Goal: Task Accomplishment & Management: Manage account settings

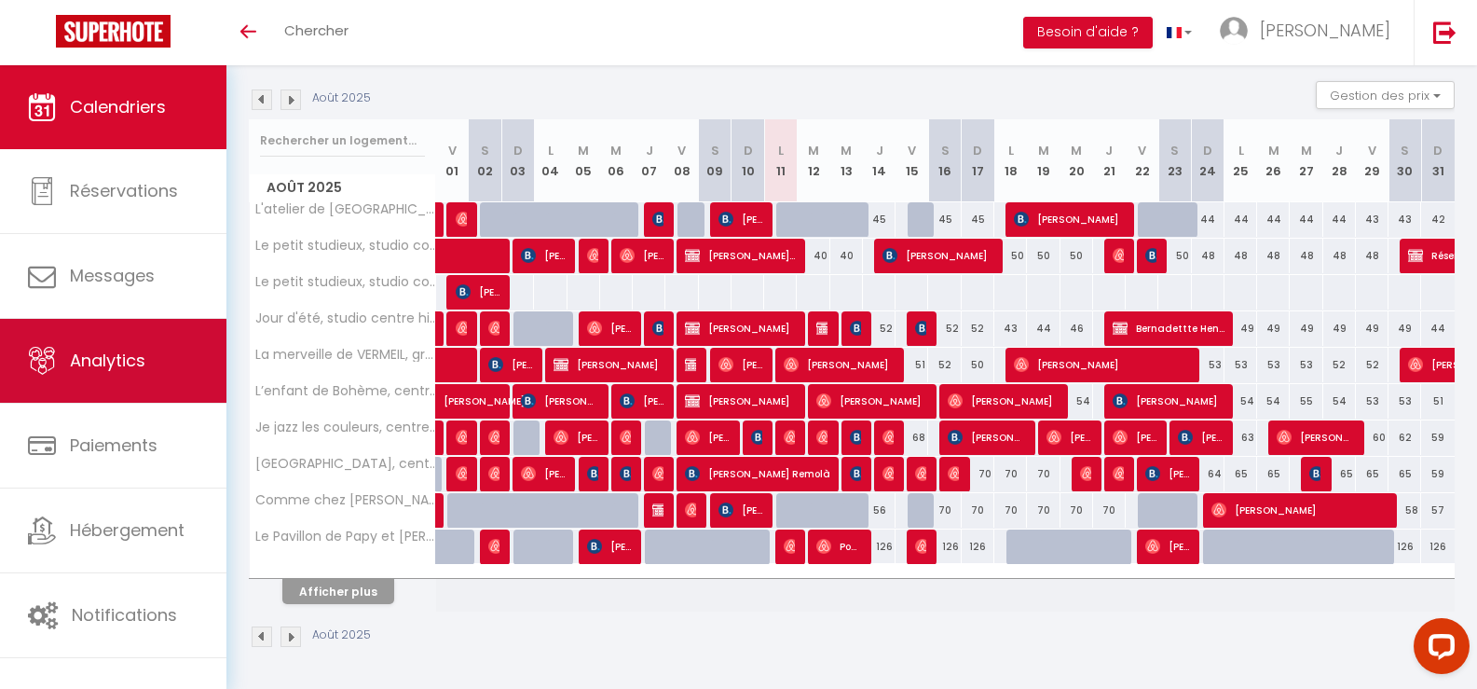
click at [93, 367] on span "Analytics" at bounding box center [108, 360] width 76 height 23
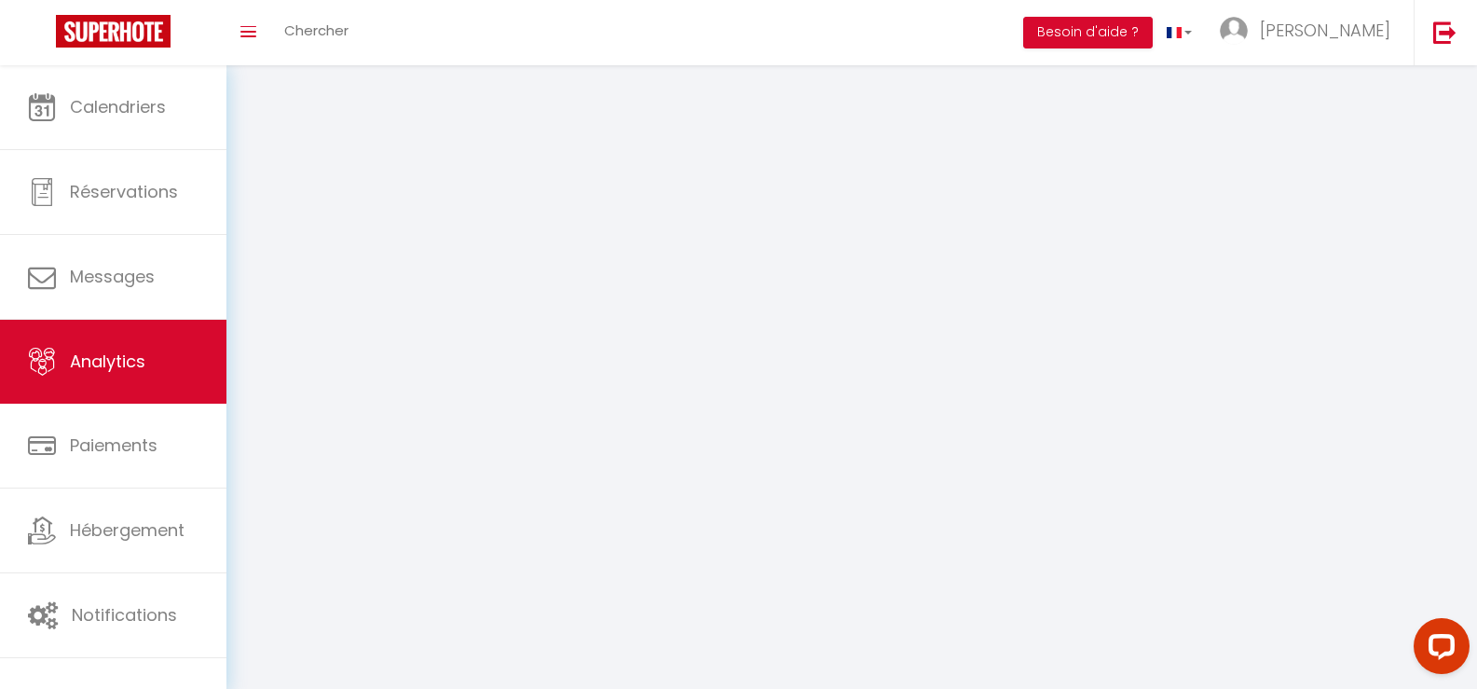
select select "2025"
select select "8"
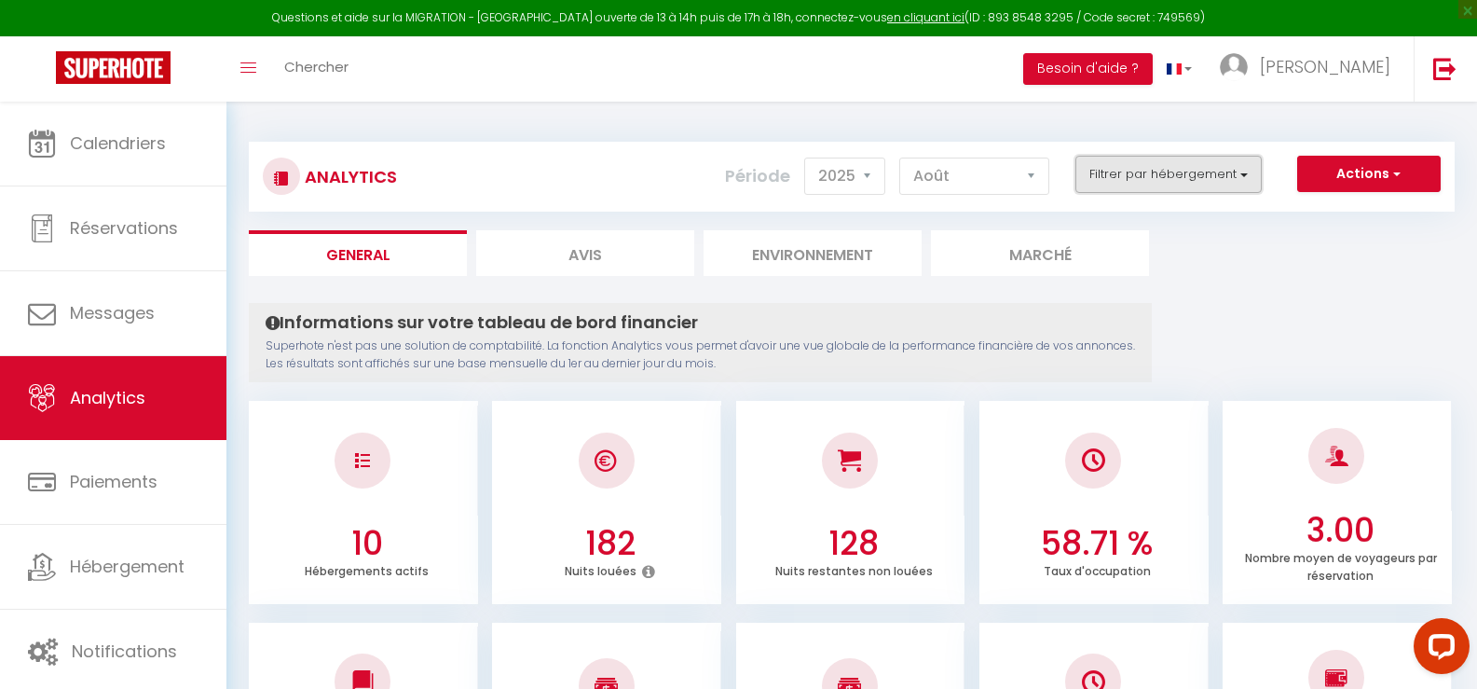
click at [1130, 173] on button "Filtrer par hébergement" at bounding box center [1169, 174] width 186 height 37
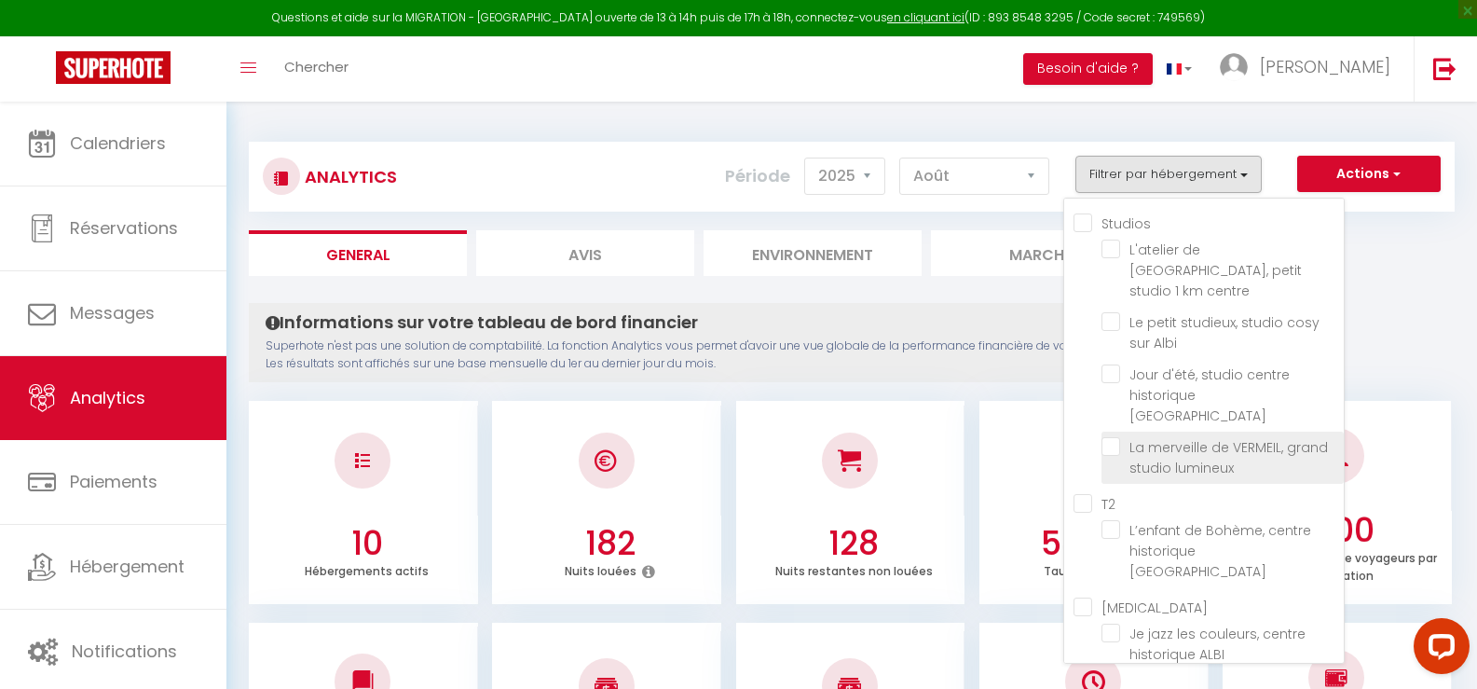
click at [1111, 437] on lumineux "checkbox" at bounding box center [1223, 446] width 242 height 19
checkbox lumineux "true"
checkbox centre "false"
checkbox Albi "false"
checkbox ALBI "false"
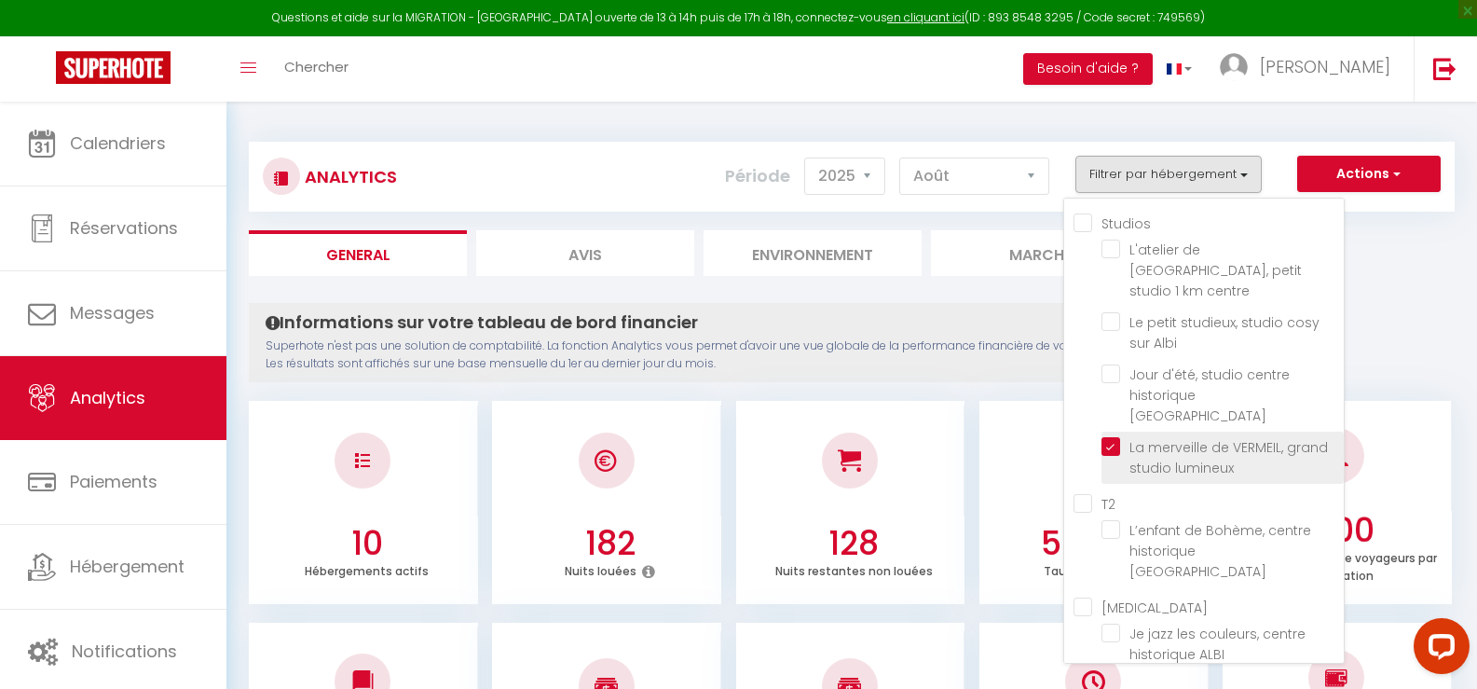
checkbox ALBI "false"
checkbox d’Albi "false"
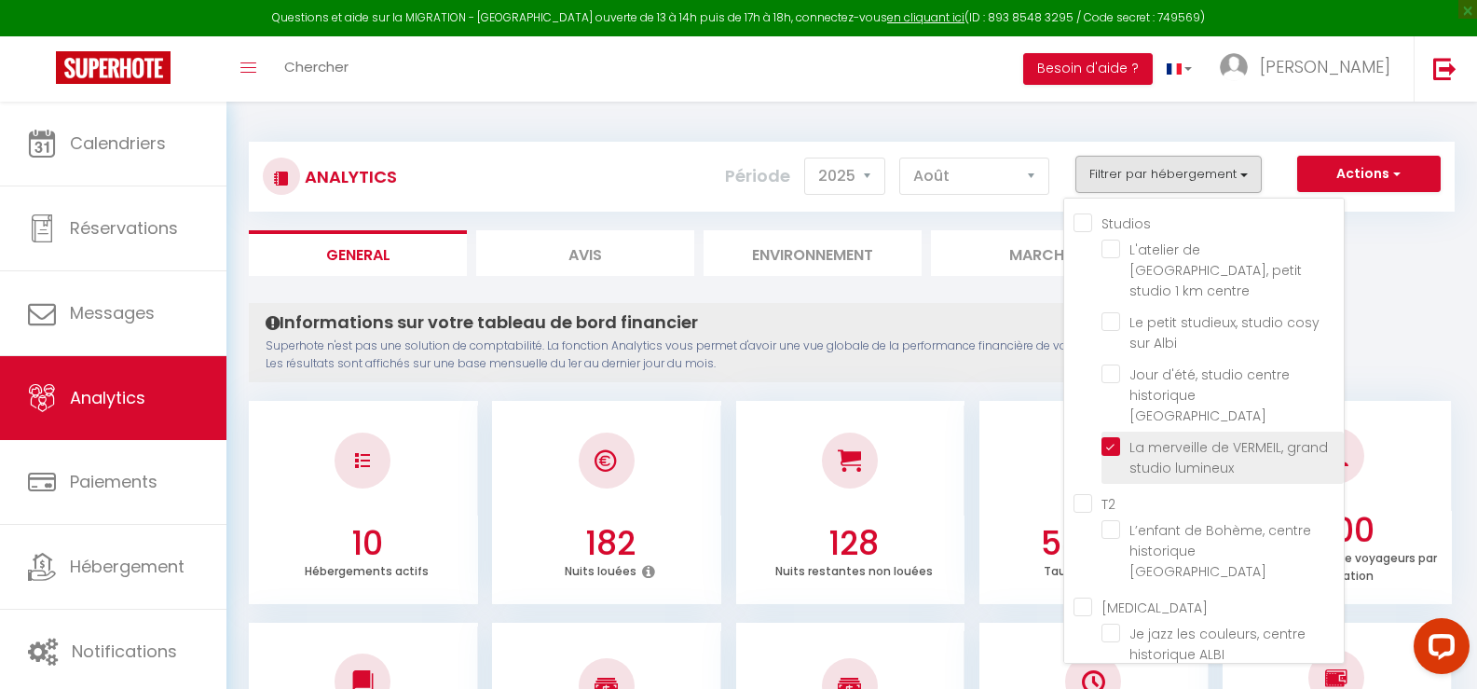
checkbox centre "false"
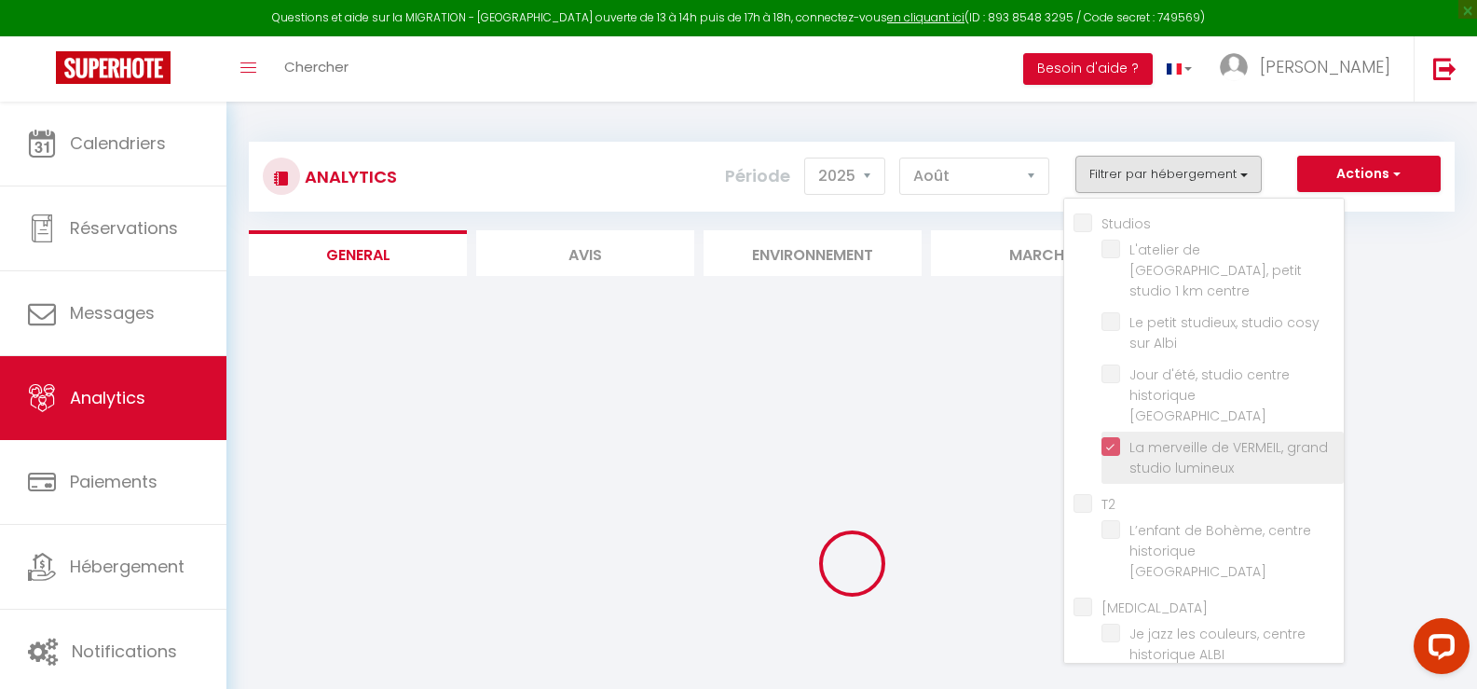
checkbox centre "false"
checkbox Albi "false"
checkbox ALBI "false"
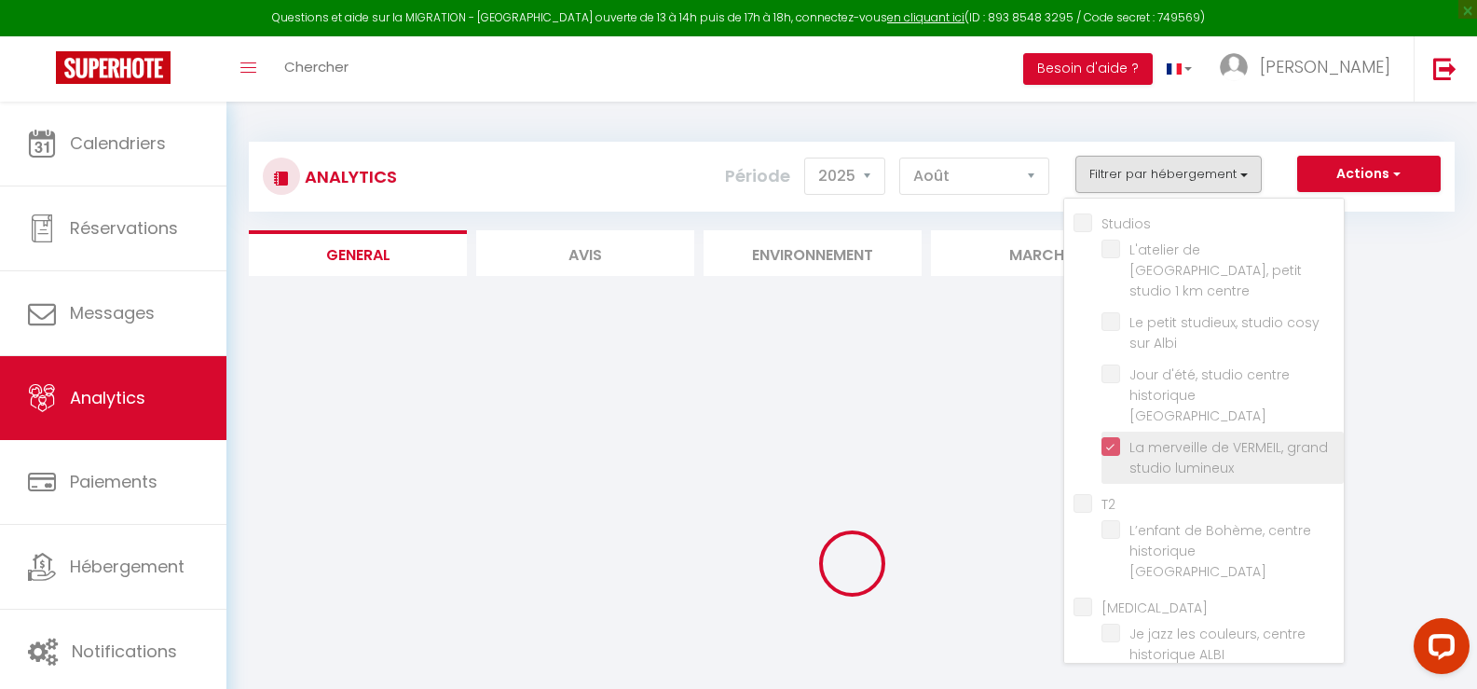
checkbox ALBI "false"
checkbox d’Albi "false"
checkbox centre "false"
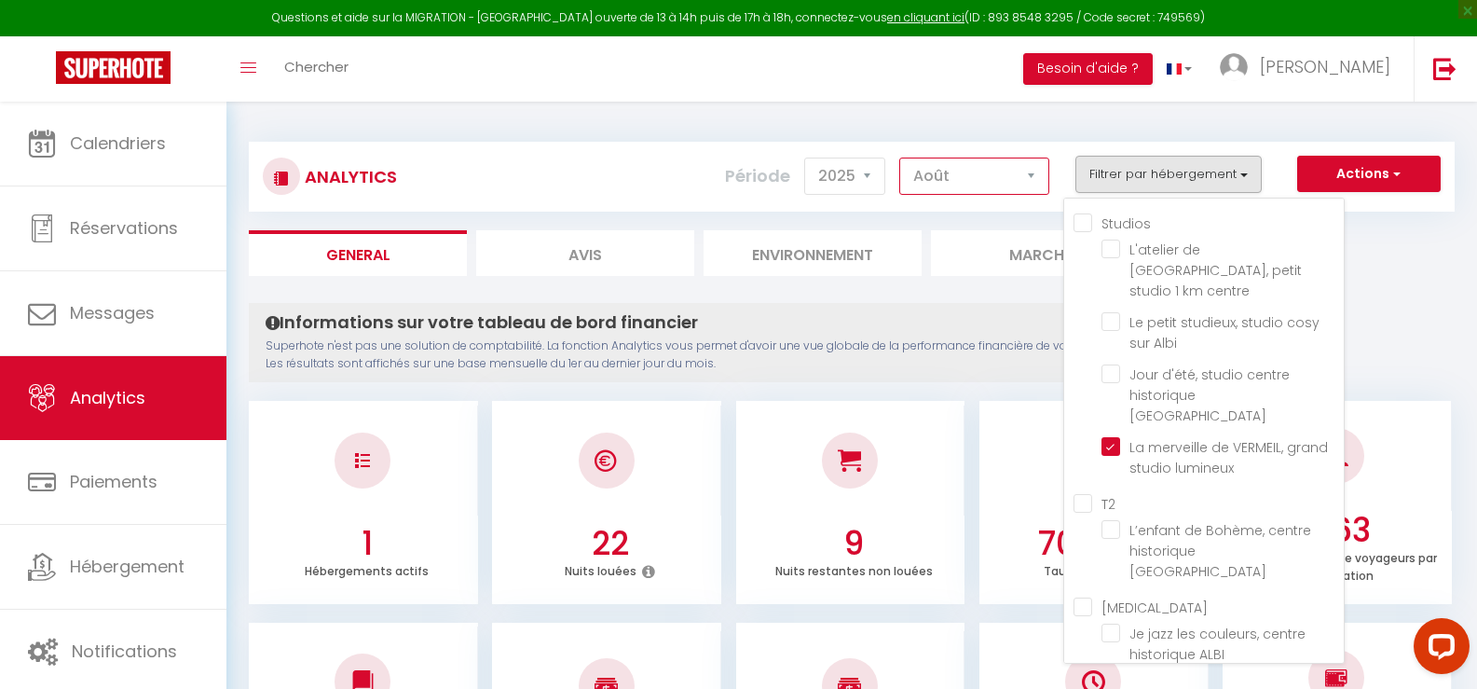
click at [977, 177] on select "[PERSON_NAME] Mars [PERSON_NAME] Juin Juillet Août Septembre Octobre Novembre D…" at bounding box center [975, 176] width 150 height 37
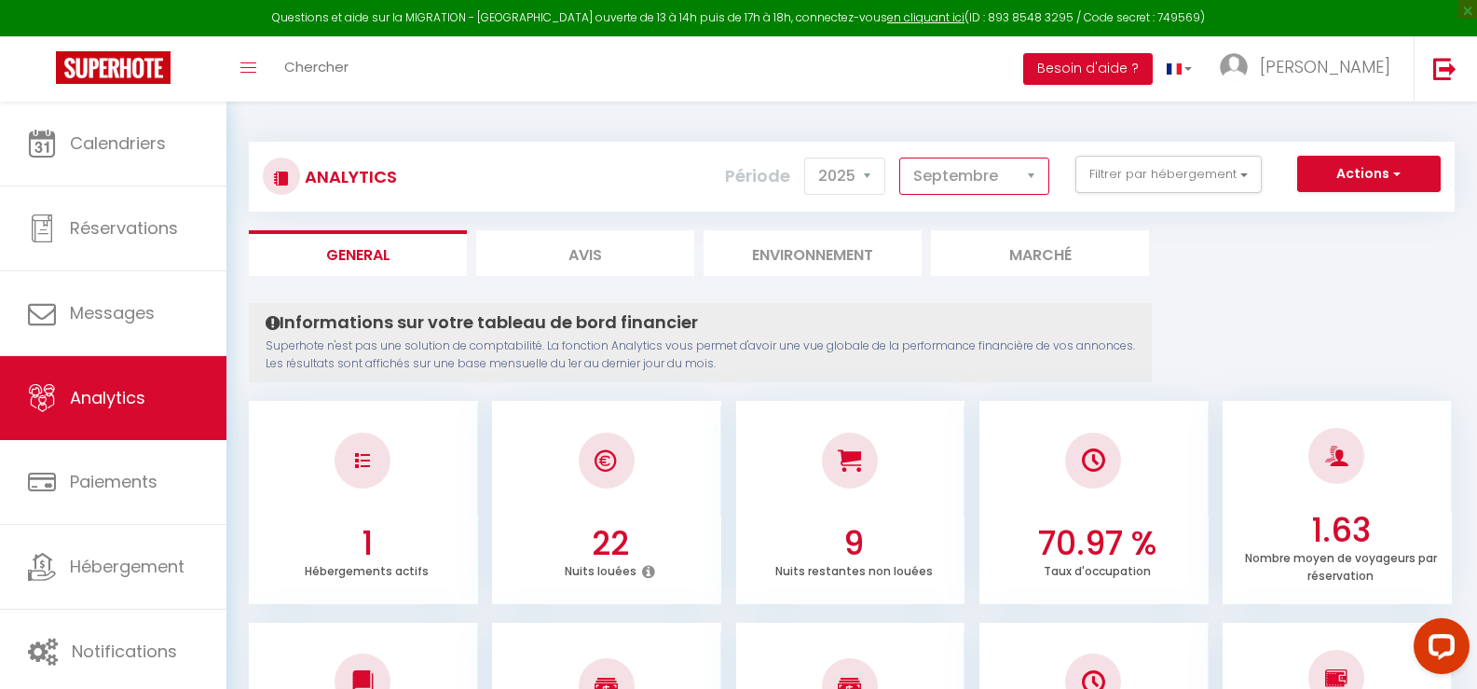
click at [900, 158] on select "[PERSON_NAME] Mars [PERSON_NAME] Juin Juillet Août Septembre Octobre Novembre D…" at bounding box center [975, 176] width 150 height 37
click at [996, 184] on select "[PERSON_NAME] Mars [PERSON_NAME] Juin Juillet Août Septembre Octobre Novembre D…" at bounding box center [975, 176] width 150 height 37
click at [900, 158] on select "[PERSON_NAME] Mars [PERSON_NAME] Juin Juillet Août Septembre Octobre Novembre D…" at bounding box center [975, 176] width 150 height 37
click at [990, 176] on select "[PERSON_NAME] Mars [PERSON_NAME] Juin Juillet Août Septembre Octobre Novembre D…" at bounding box center [975, 176] width 150 height 37
select select "11"
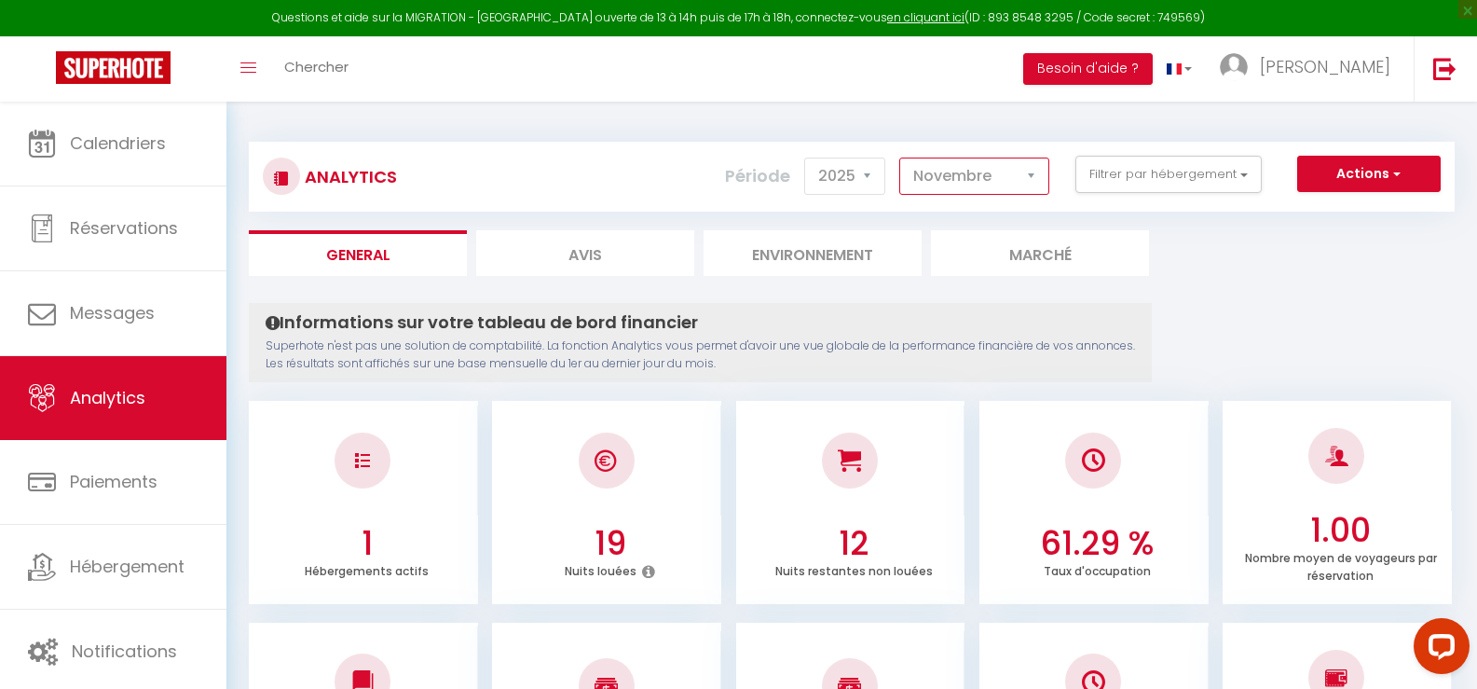
click at [900, 158] on select "[PERSON_NAME] Mars [PERSON_NAME] Juin Juillet Août Septembre Octobre Novembre D…" at bounding box center [975, 176] width 150 height 37
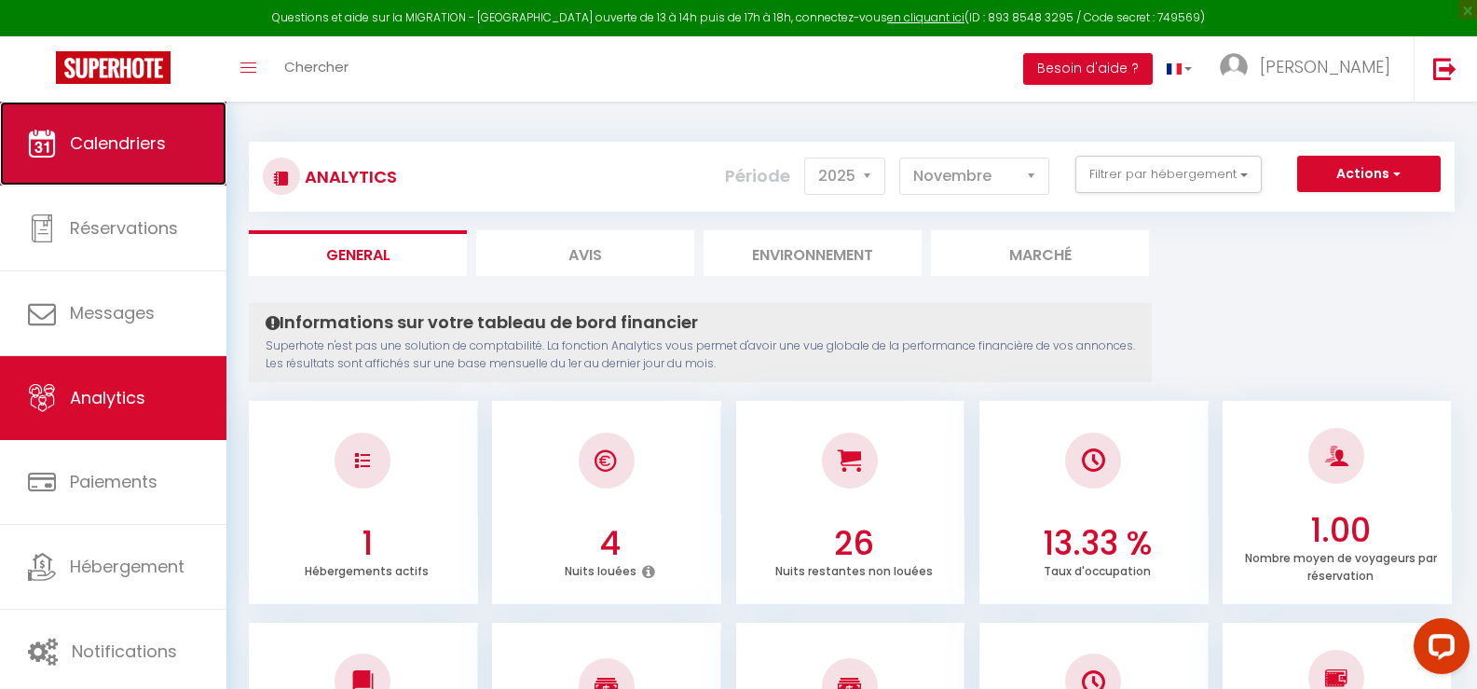
click at [144, 130] on link "Calendriers" at bounding box center [113, 144] width 227 height 84
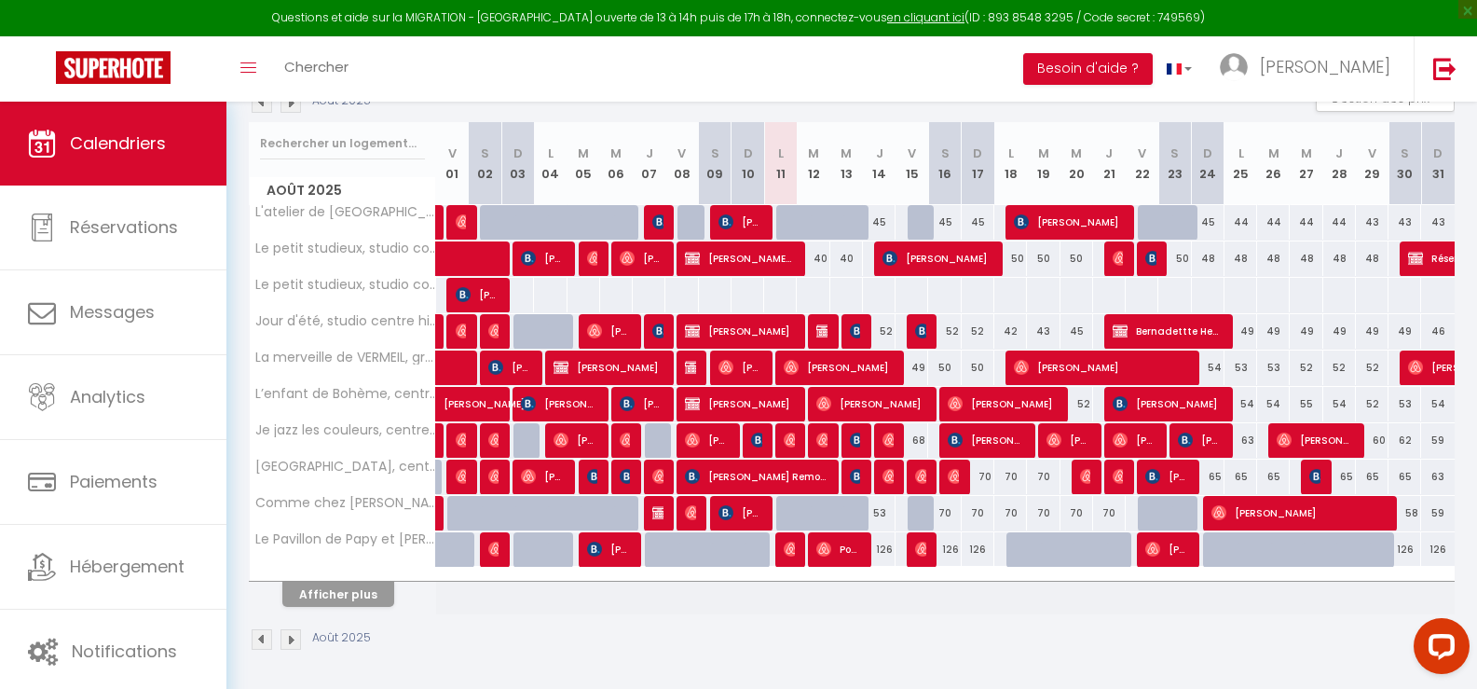
scroll to position [223, 0]
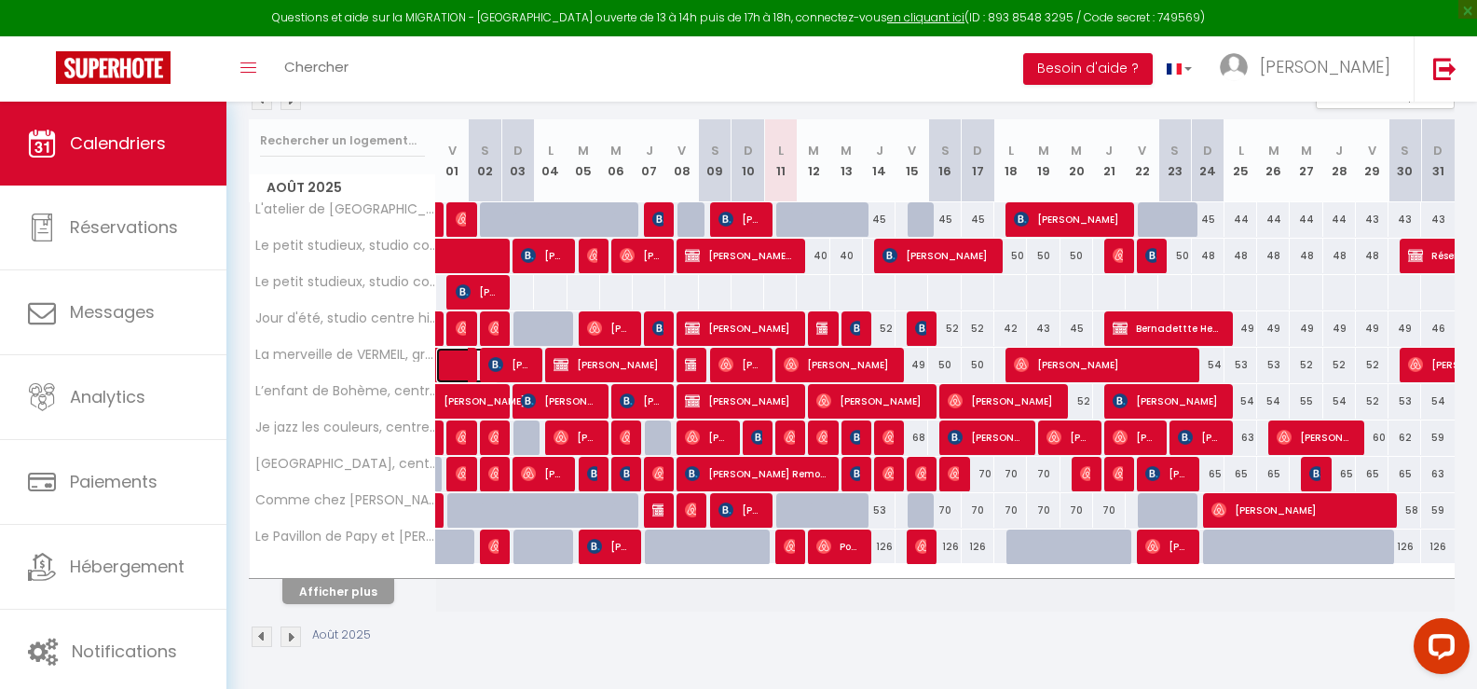
click at [453, 365] on link at bounding box center [452, 365] width 33 height 35
select select "OK"
select select "KO"
select select "0"
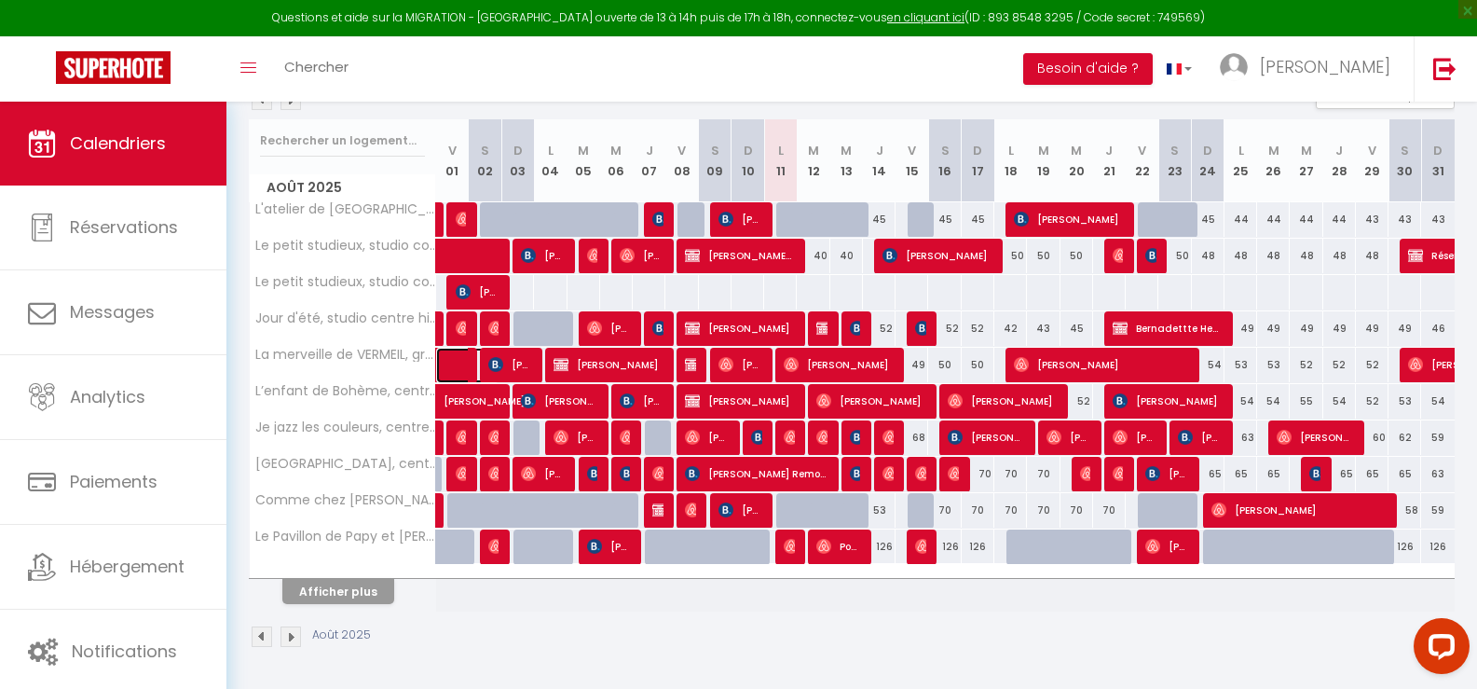
select select "0"
select select
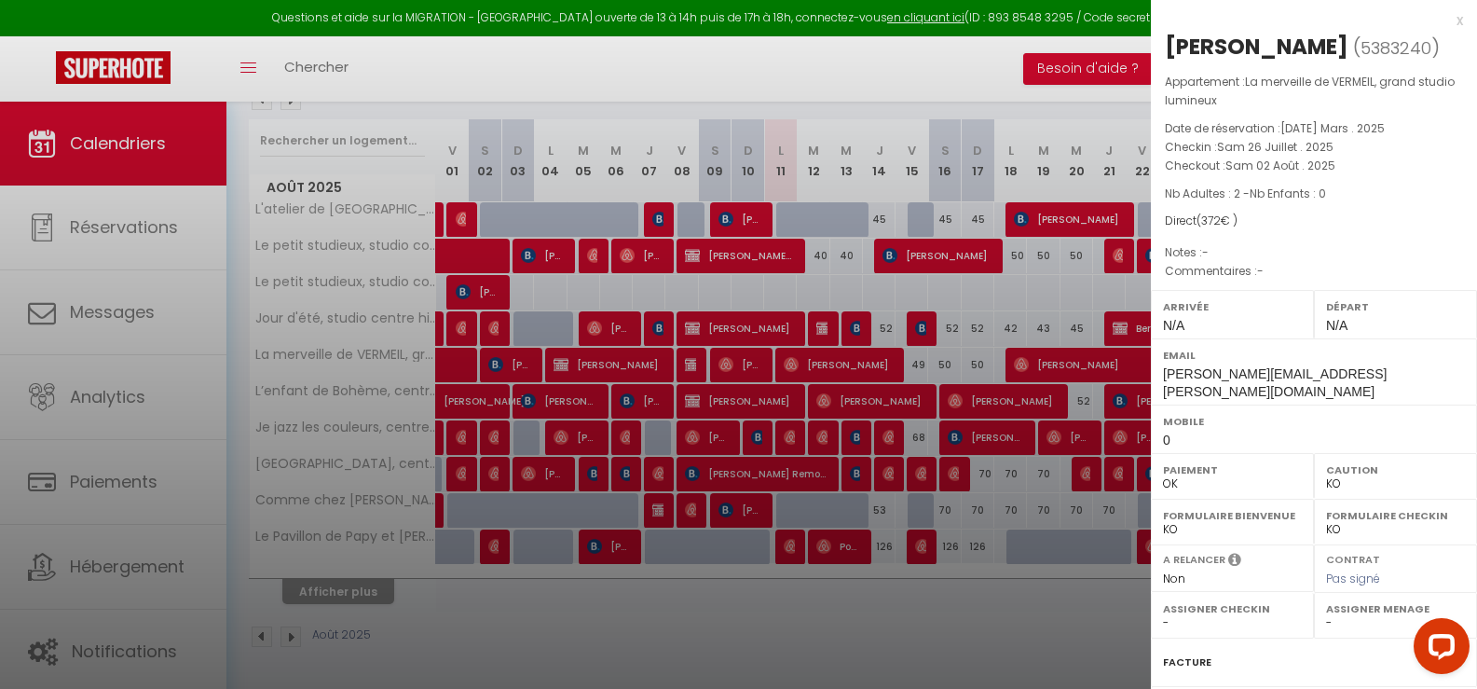
click at [1444, 21] on div "x" at bounding box center [1307, 20] width 312 height 22
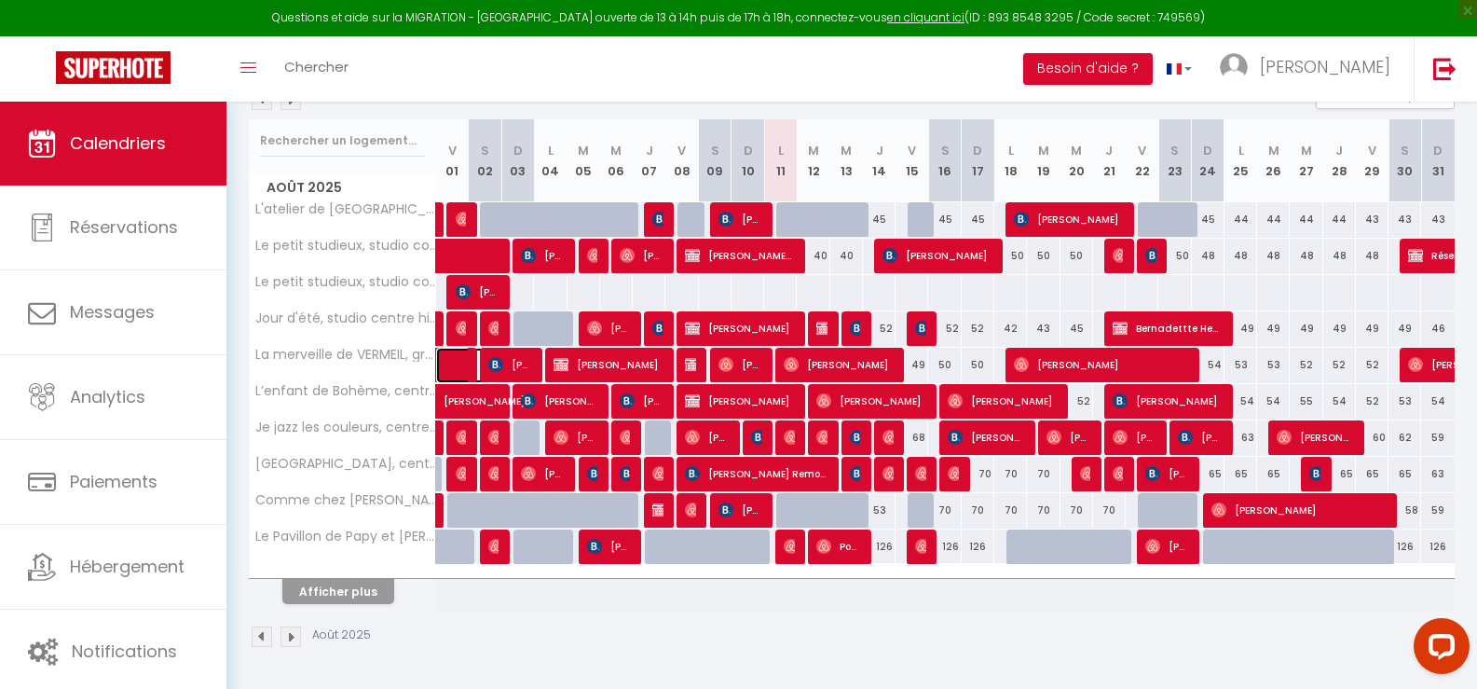
click at [446, 365] on link at bounding box center [452, 365] width 33 height 35
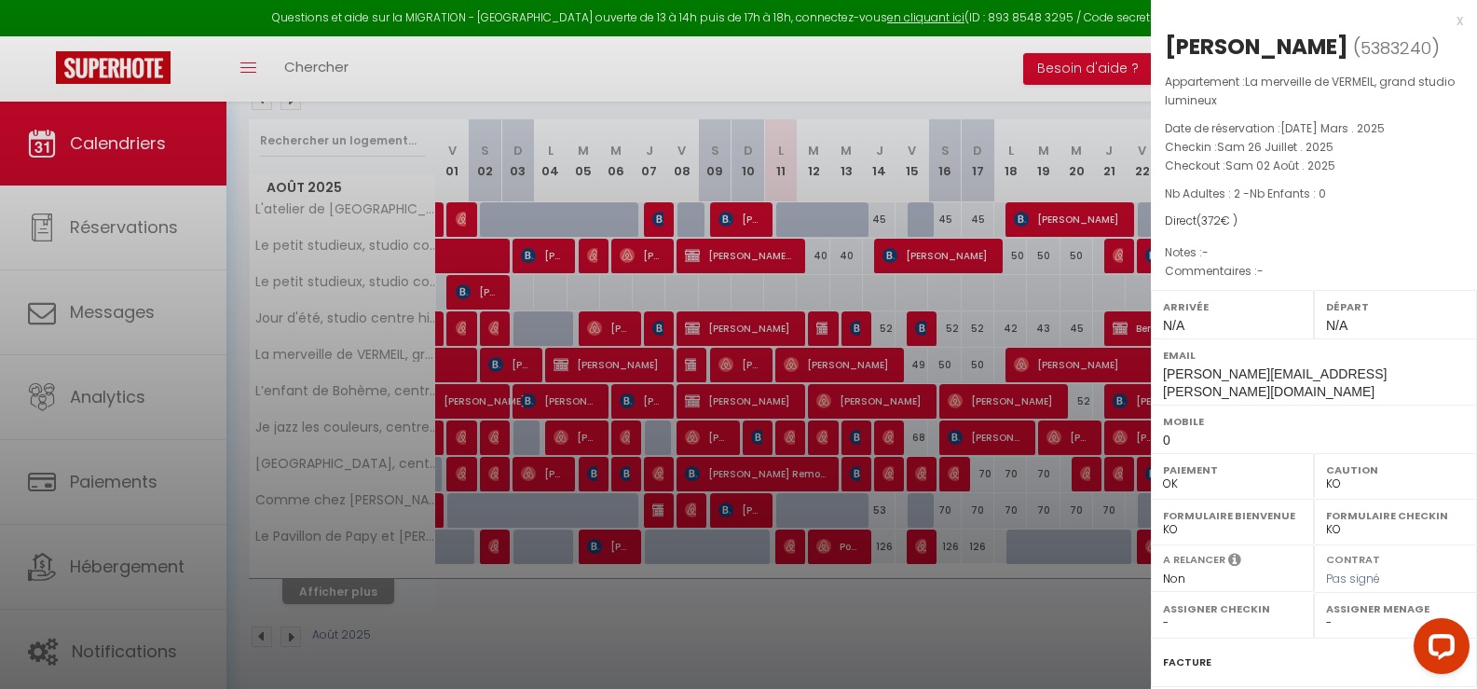
click at [1446, 17] on div "x" at bounding box center [1307, 20] width 312 height 22
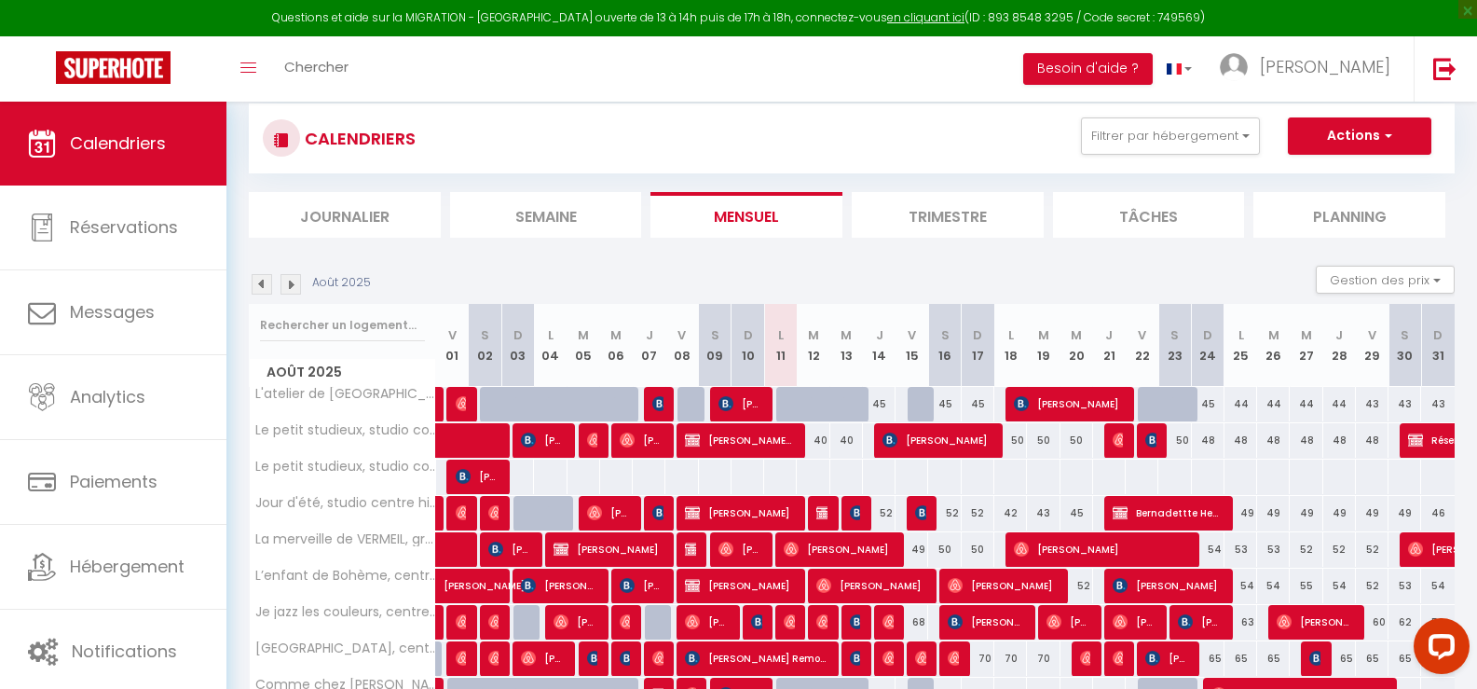
scroll to position [36, 0]
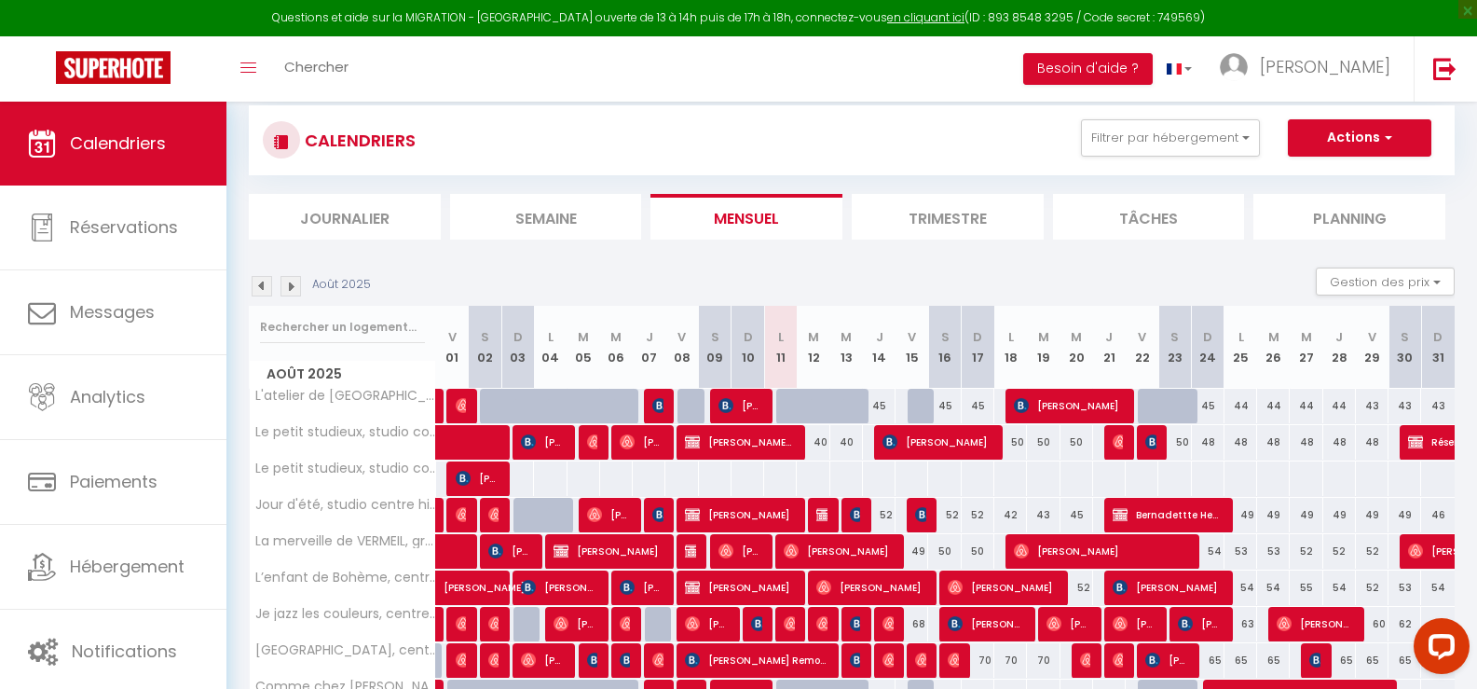
click at [263, 288] on img at bounding box center [262, 286] width 21 height 21
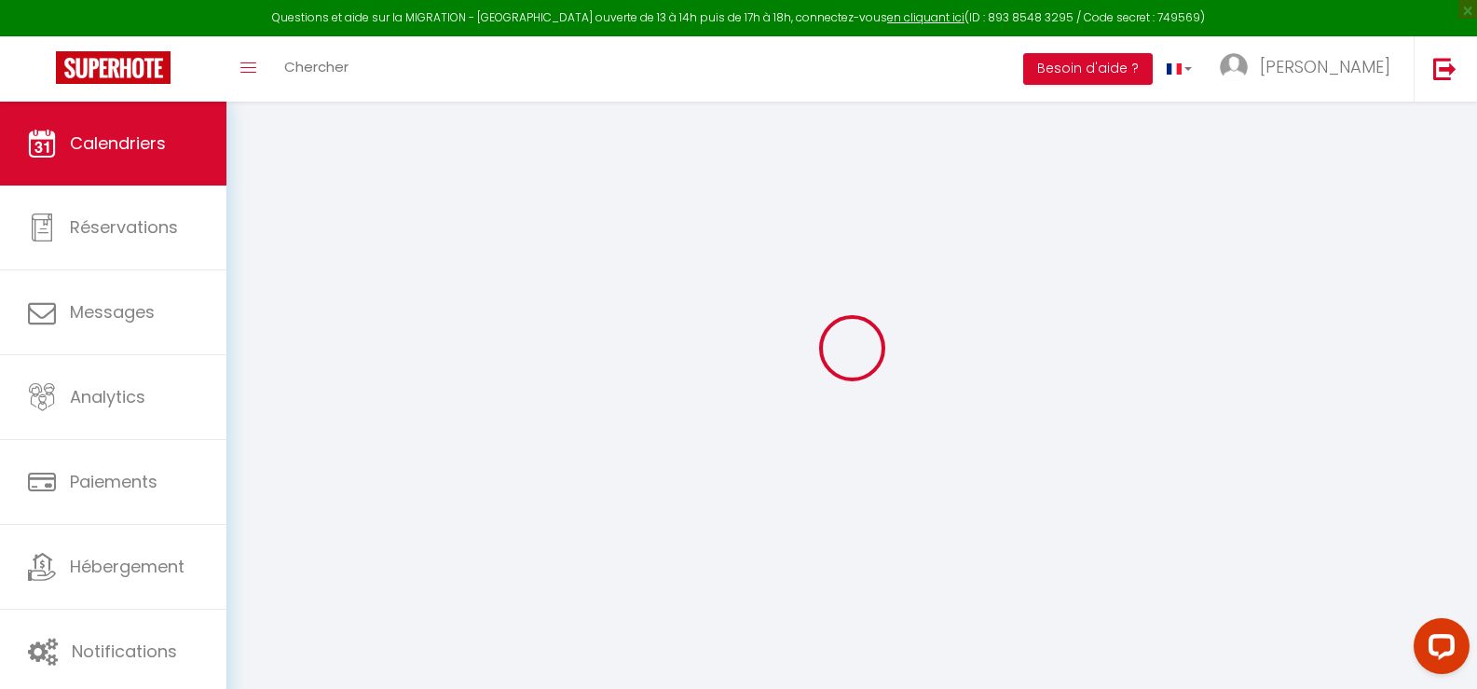
select select "KO"
select select "0"
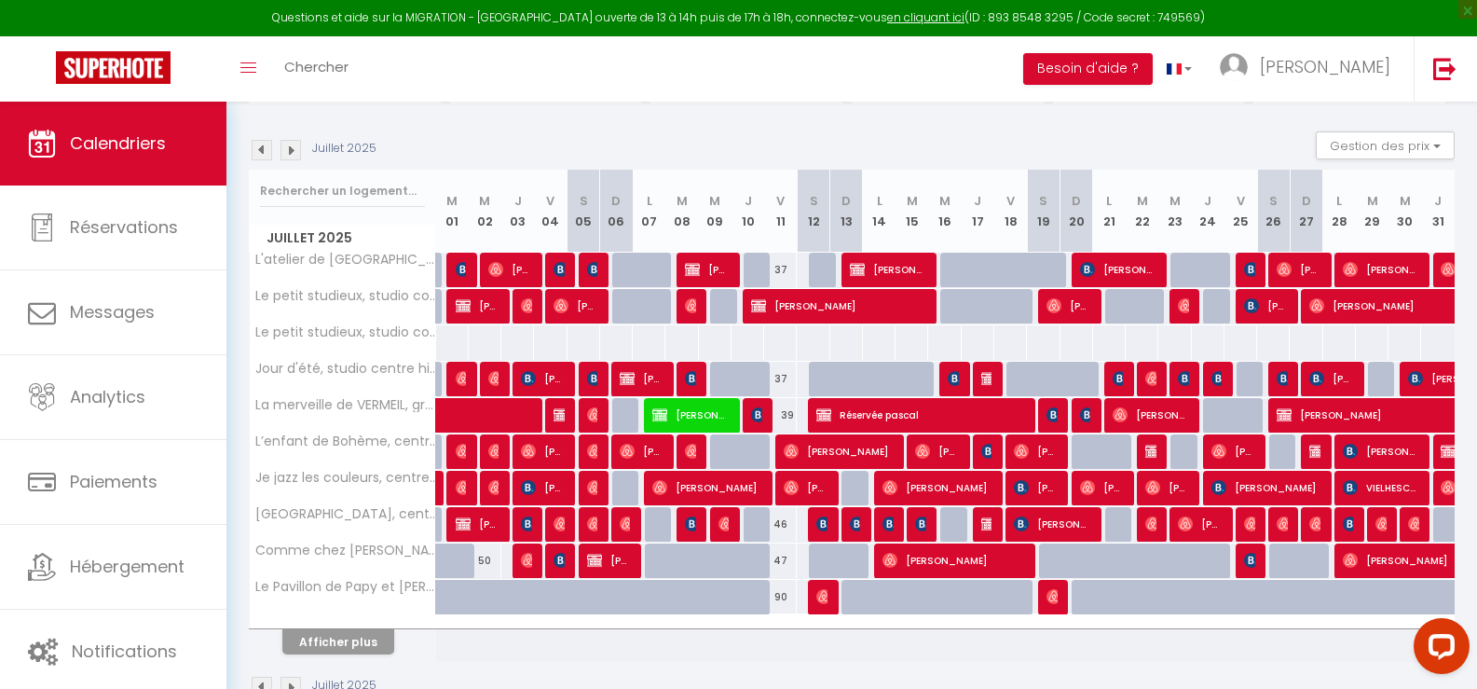
scroll to position [223, 0]
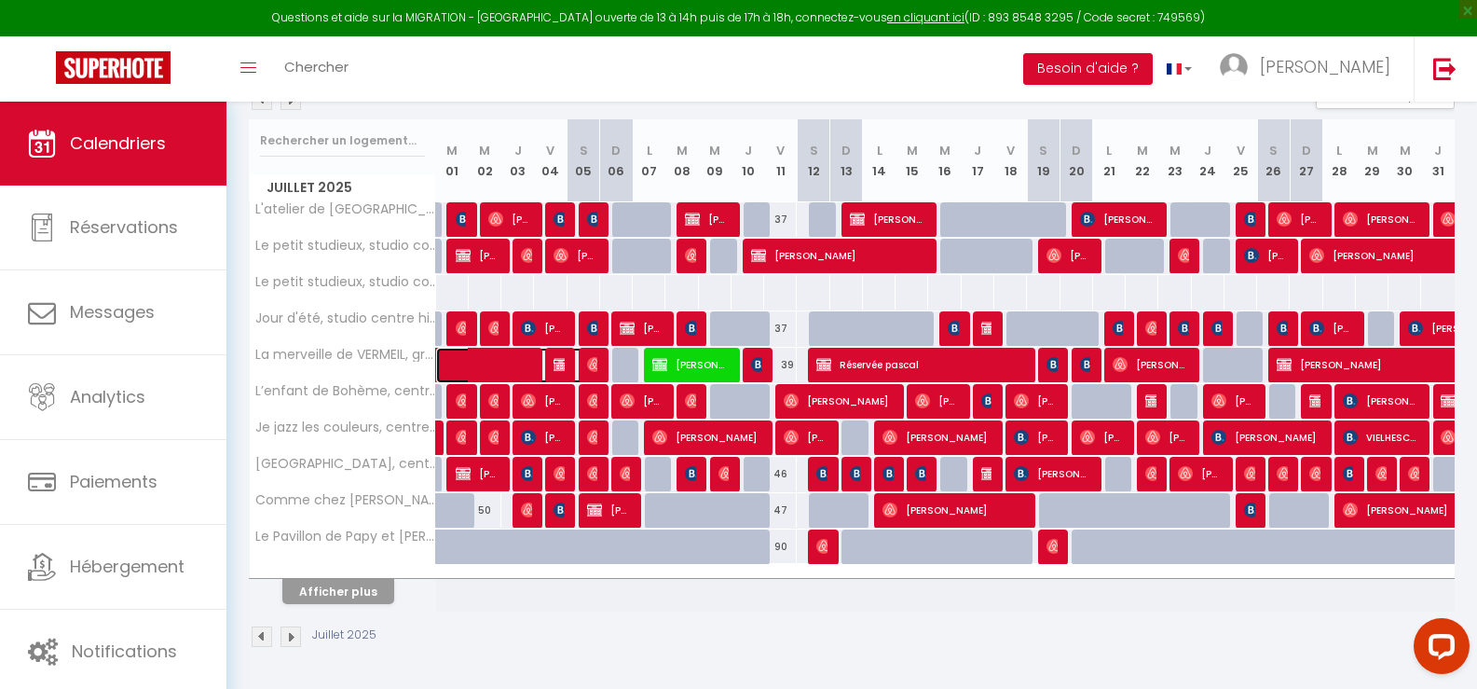
click at [486, 358] on span at bounding box center [520, 365] width 129 height 35
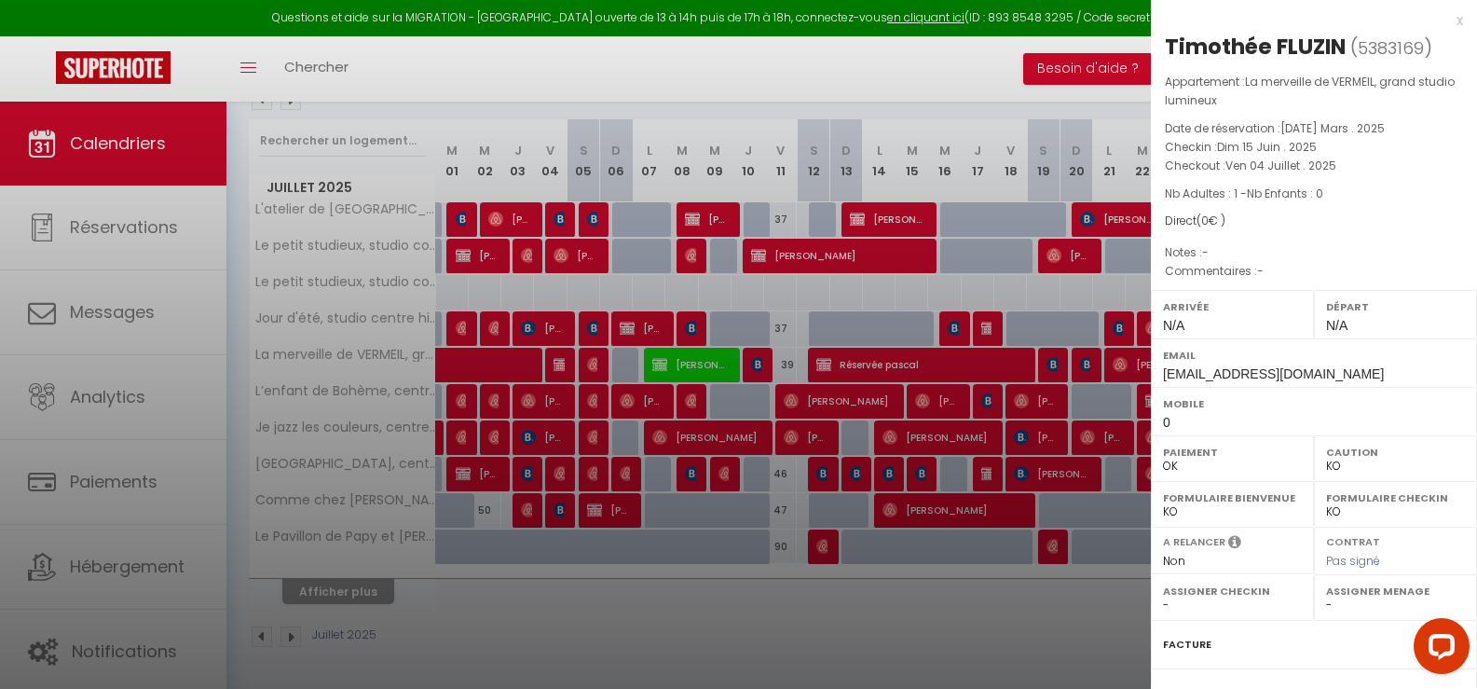
drag, startPoint x: 1345, startPoint y: 43, endPoint x: 1166, endPoint y: 43, distance: 179.0
click at [1166, 43] on div "Timothée FLUZIN" at bounding box center [1255, 47] width 181 height 30
copy div "Timothée FLUZIN"
click at [564, 360] on div at bounding box center [738, 344] width 1477 height 689
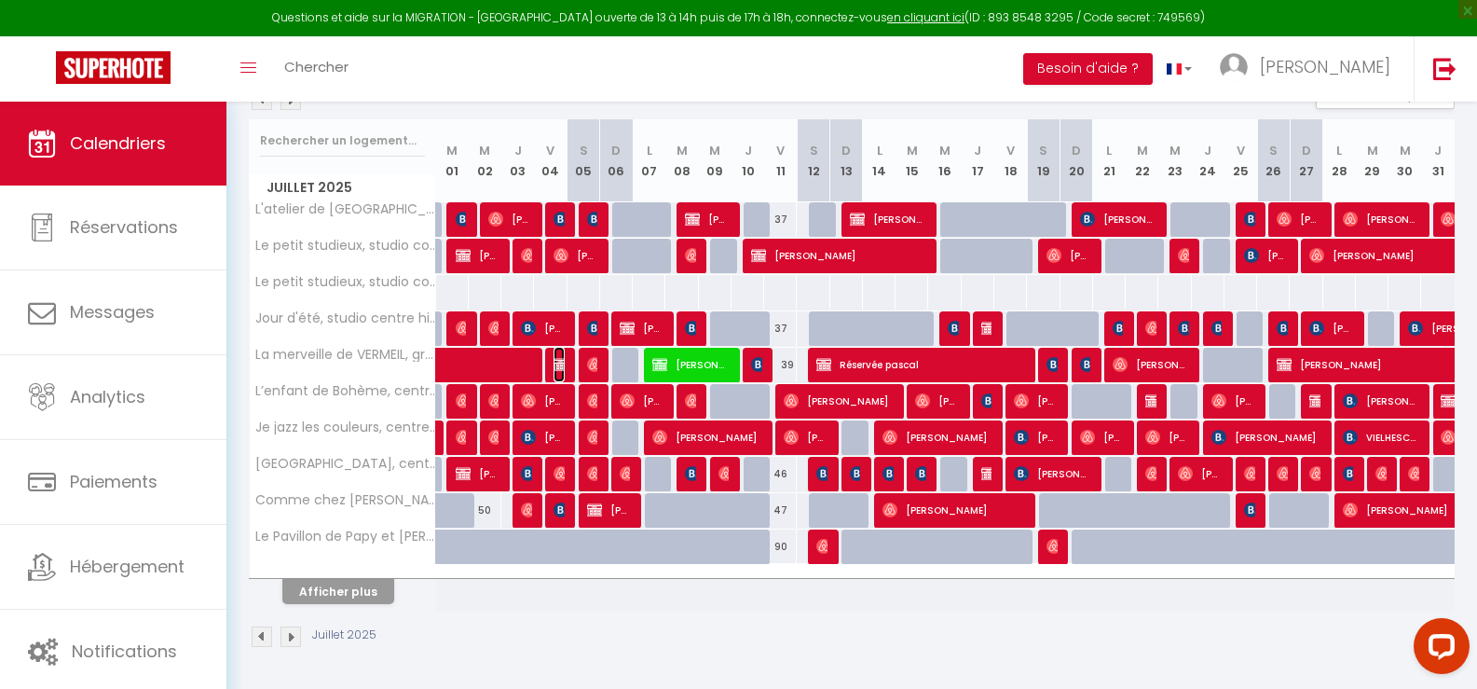
click at [561, 363] on img at bounding box center [561, 364] width 15 height 15
select select "0"
select select "42756"
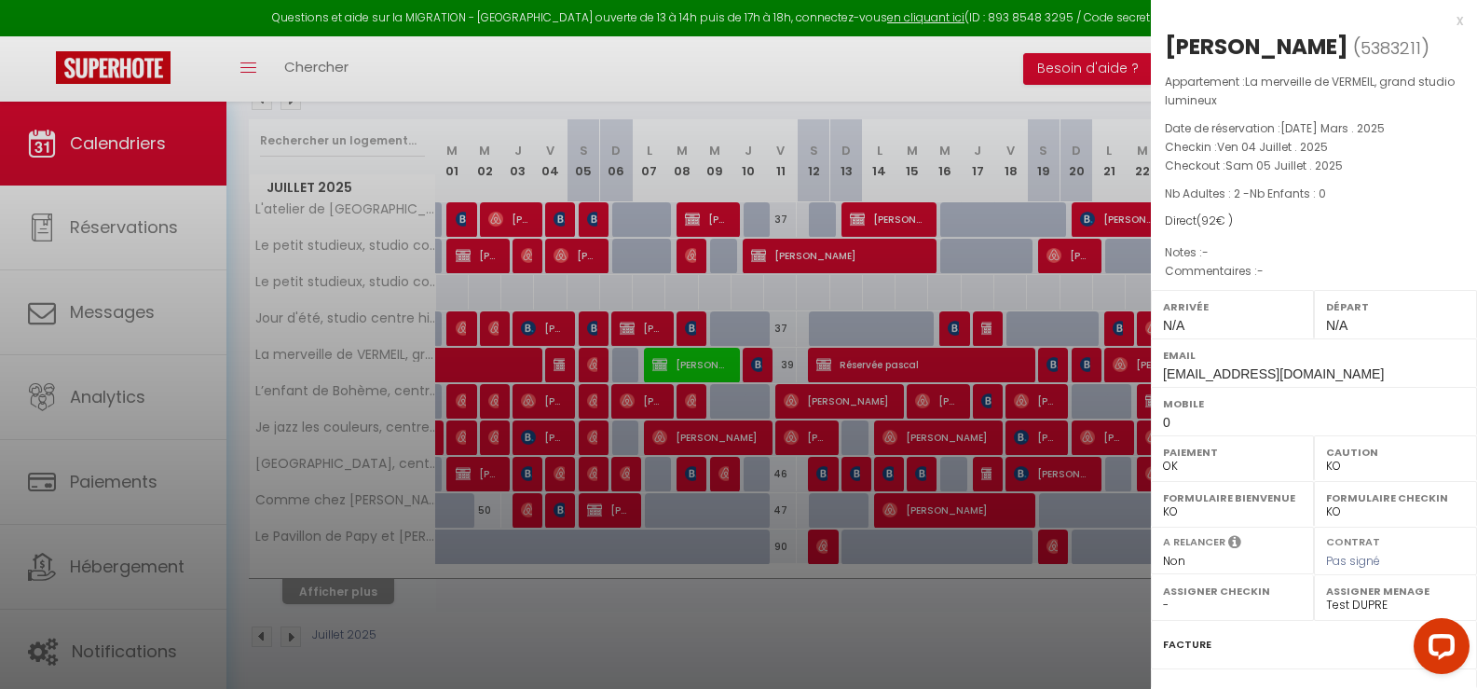
drag, startPoint x: 1318, startPoint y: 50, endPoint x: 1169, endPoint y: 35, distance: 149.9
click at [1169, 35] on div "[PERSON_NAME]" at bounding box center [1257, 47] width 184 height 30
copy div "[PERSON_NAME]"
click at [594, 359] on div at bounding box center [738, 344] width 1477 height 689
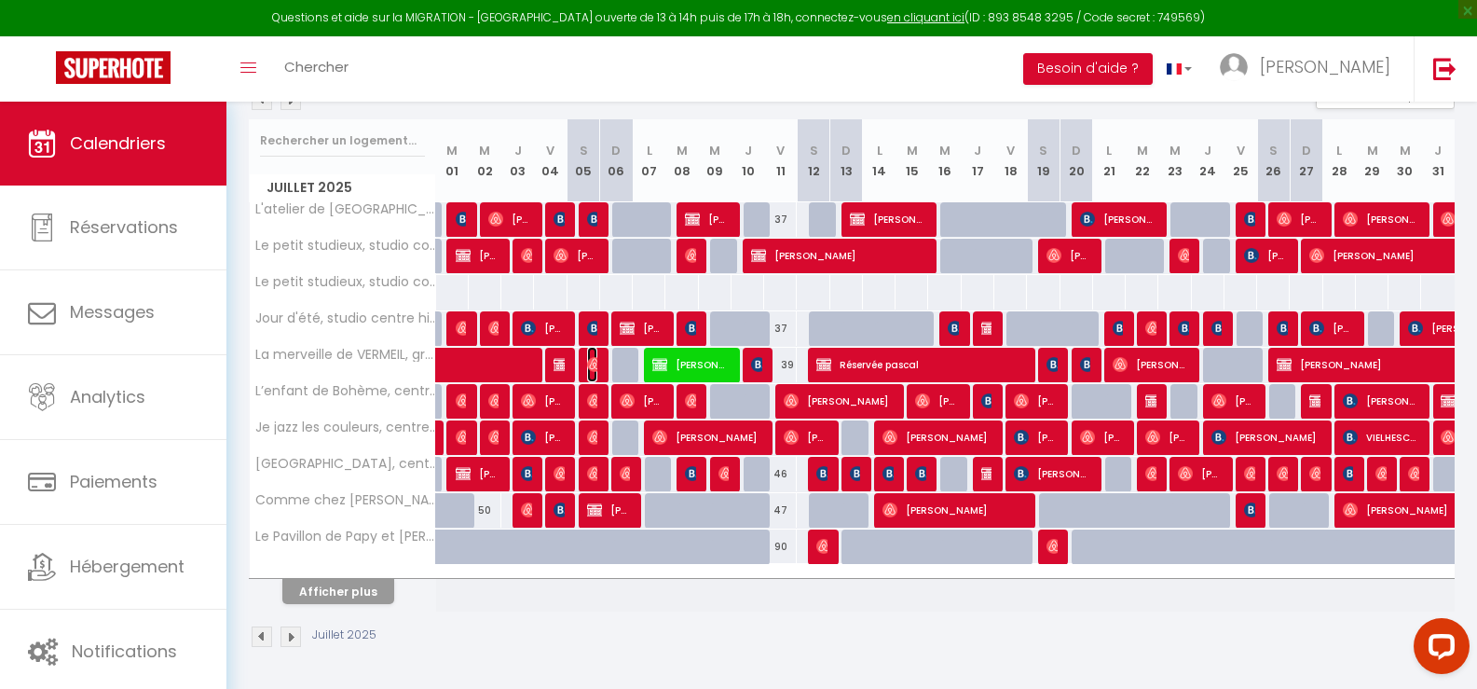
click at [596, 364] on img at bounding box center [594, 364] width 15 height 15
select select "OK"
select select
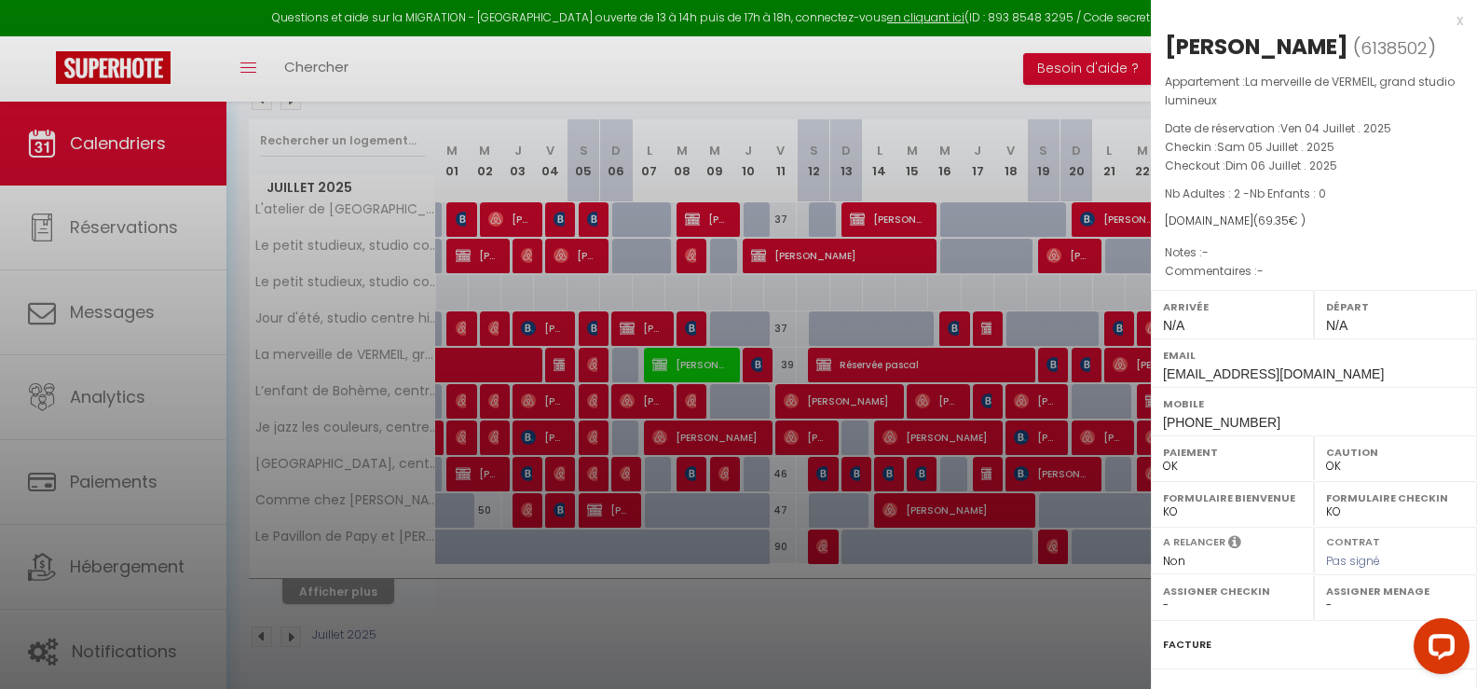
drag, startPoint x: 1336, startPoint y: 44, endPoint x: 1168, endPoint y: 40, distance: 167.8
click at [1168, 40] on div "[PERSON_NAME]" at bounding box center [1257, 47] width 184 height 30
copy div "[PERSON_NAME]"
click at [684, 361] on div at bounding box center [738, 344] width 1477 height 689
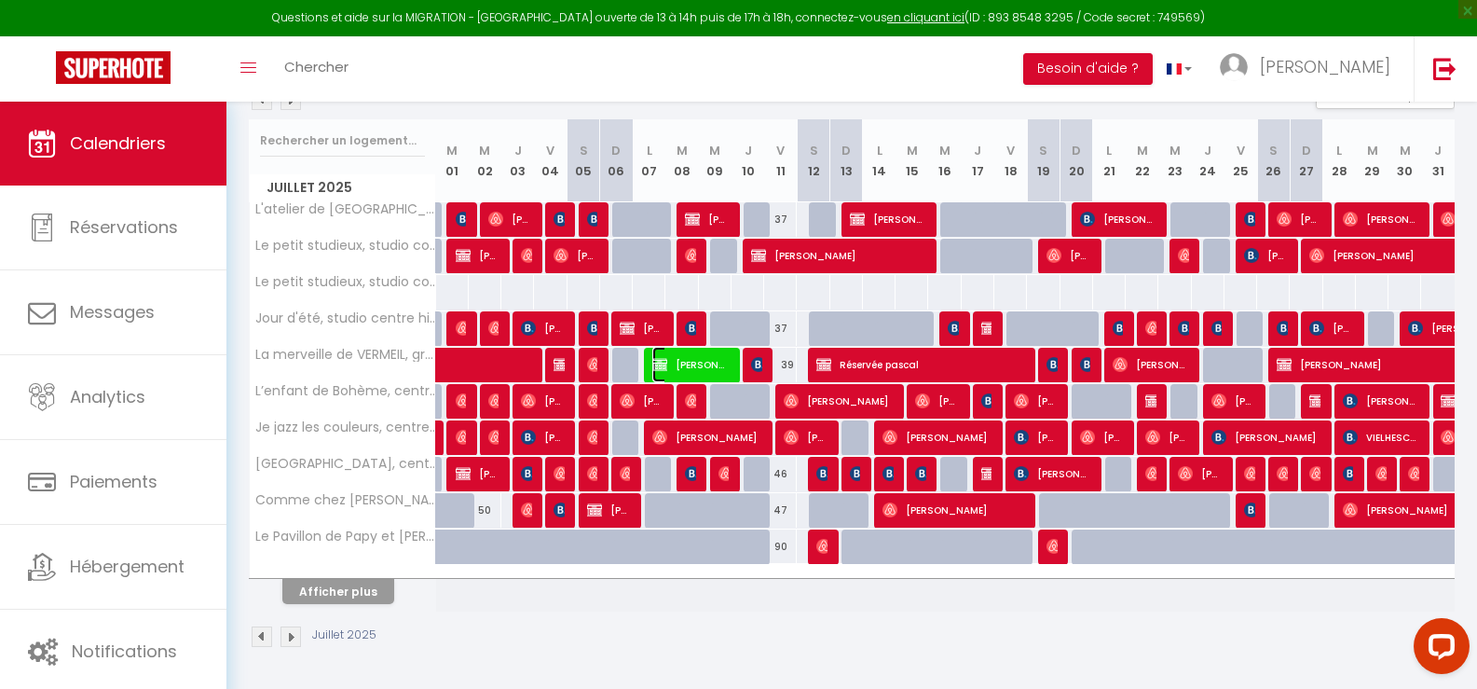
click at [714, 359] on span "[PERSON_NAME]" at bounding box center [690, 364] width 76 height 35
select select "KO"
select select "0"
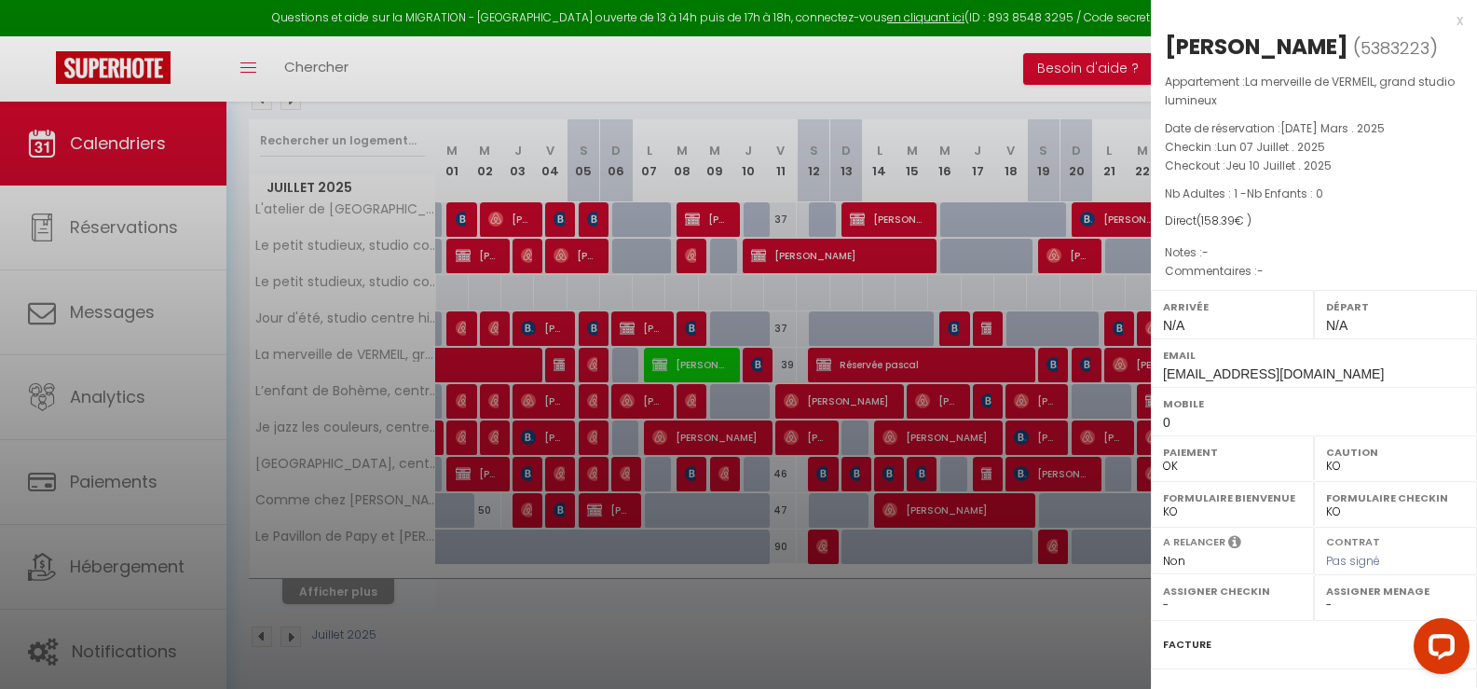
drag, startPoint x: 1320, startPoint y: 44, endPoint x: 1168, endPoint y: 38, distance: 152.0
click at [1168, 38] on div "[PERSON_NAME]" at bounding box center [1257, 47] width 184 height 30
copy div "[PERSON_NAME]"
click at [752, 363] on div at bounding box center [738, 344] width 1477 height 689
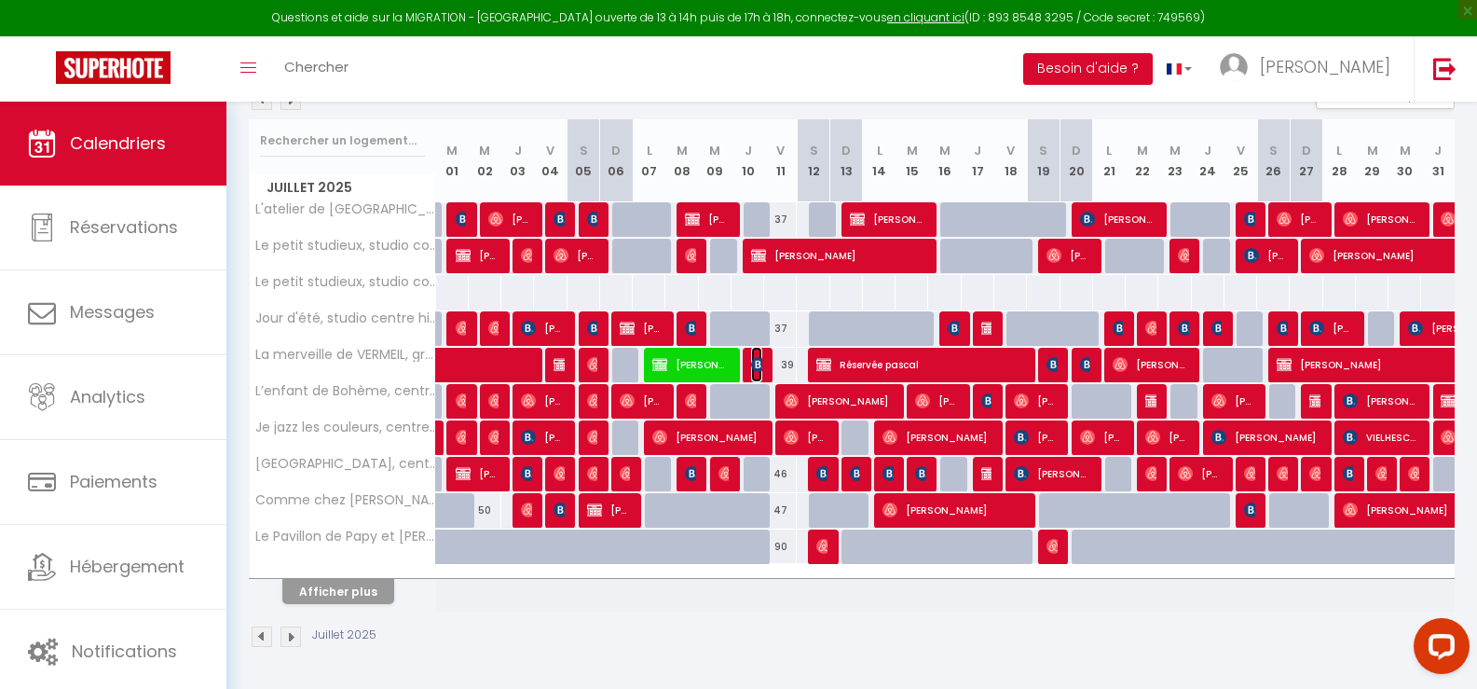
click at [754, 363] on img at bounding box center [758, 364] width 15 height 15
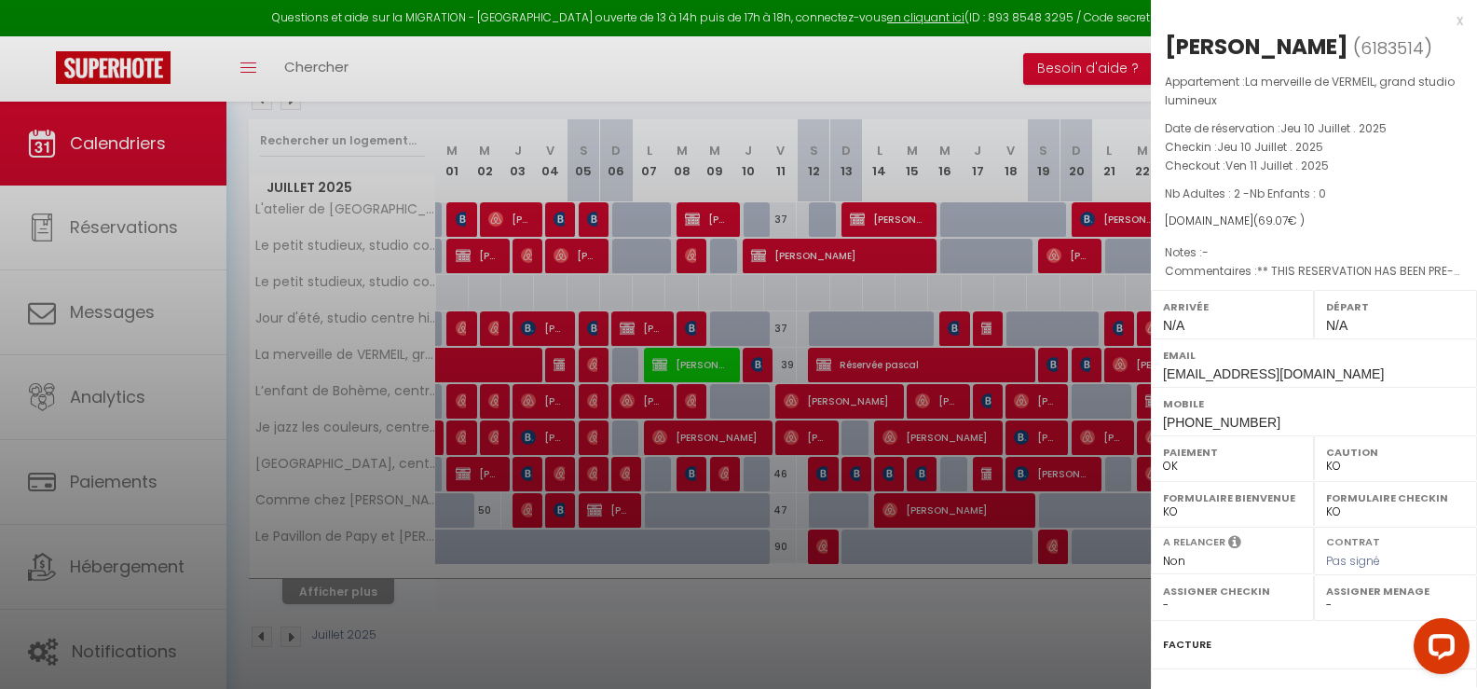
drag, startPoint x: 1357, startPoint y: 46, endPoint x: 1171, endPoint y: 34, distance: 186.8
click at [1171, 34] on div "[PERSON_NAME]" at bounding box center [1257, 47] width 184 height 30
copy div "[PERSON_NAME]"
click at [875, 365] on div at bounding box center [738, 344] width 1477 height 689
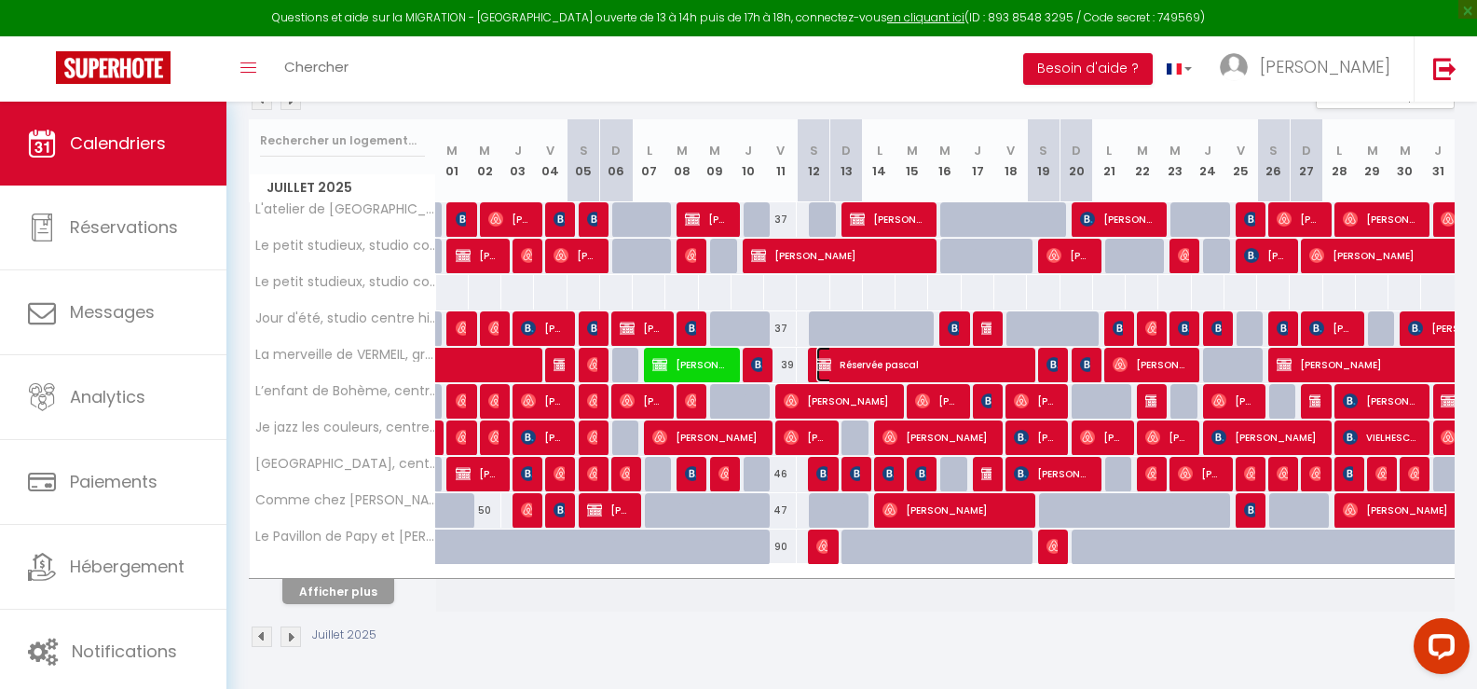
click at [912, 358] on span "Réservée pascal" at bounding box center [920, 364] width 207 height 35
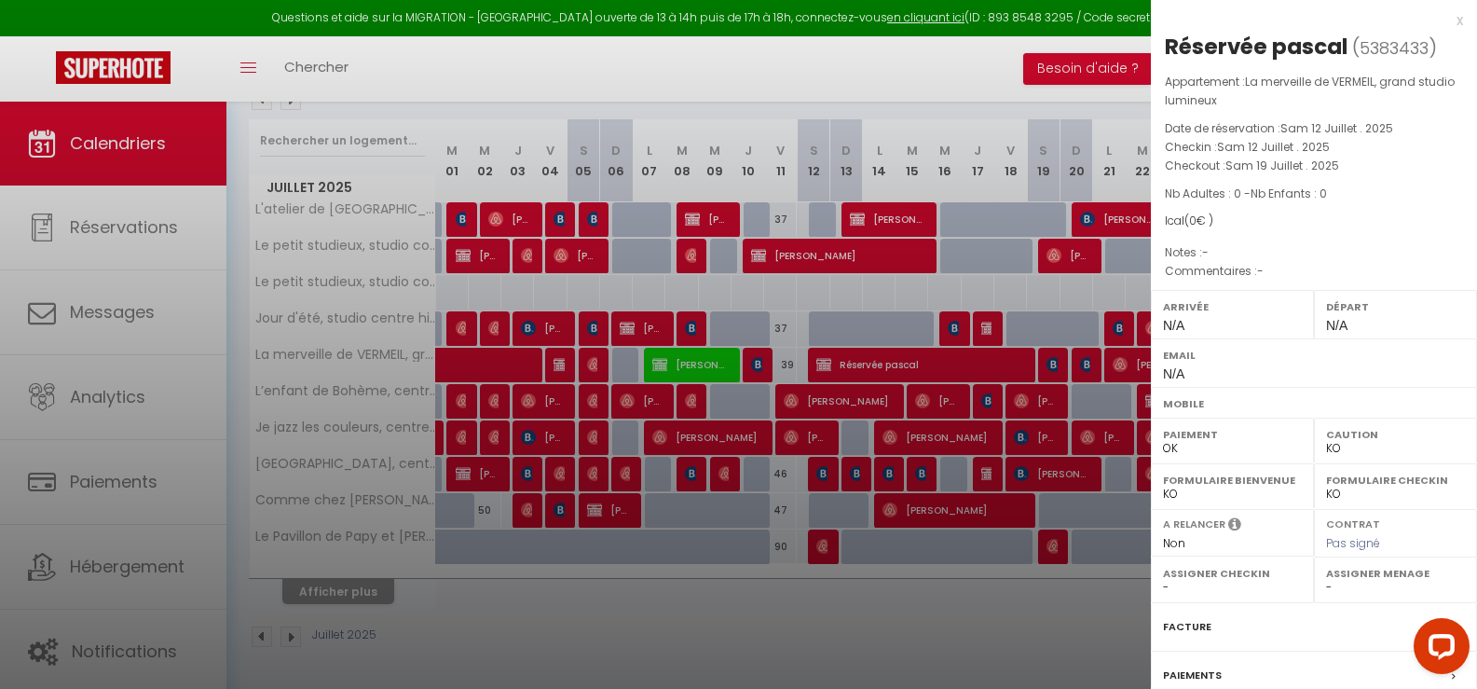
drag, startPoint x: 1345, startPoint y: 46, endPoint x: 1276, endPoint y: 48, distance: 69.0
click at [1276, 48] on div "Réservée pascal" at bounding box center [1256, 47] width 183 height 30
click at [1444, 23] on div "x" at bounding box center [1307, 20] width 312 height 22
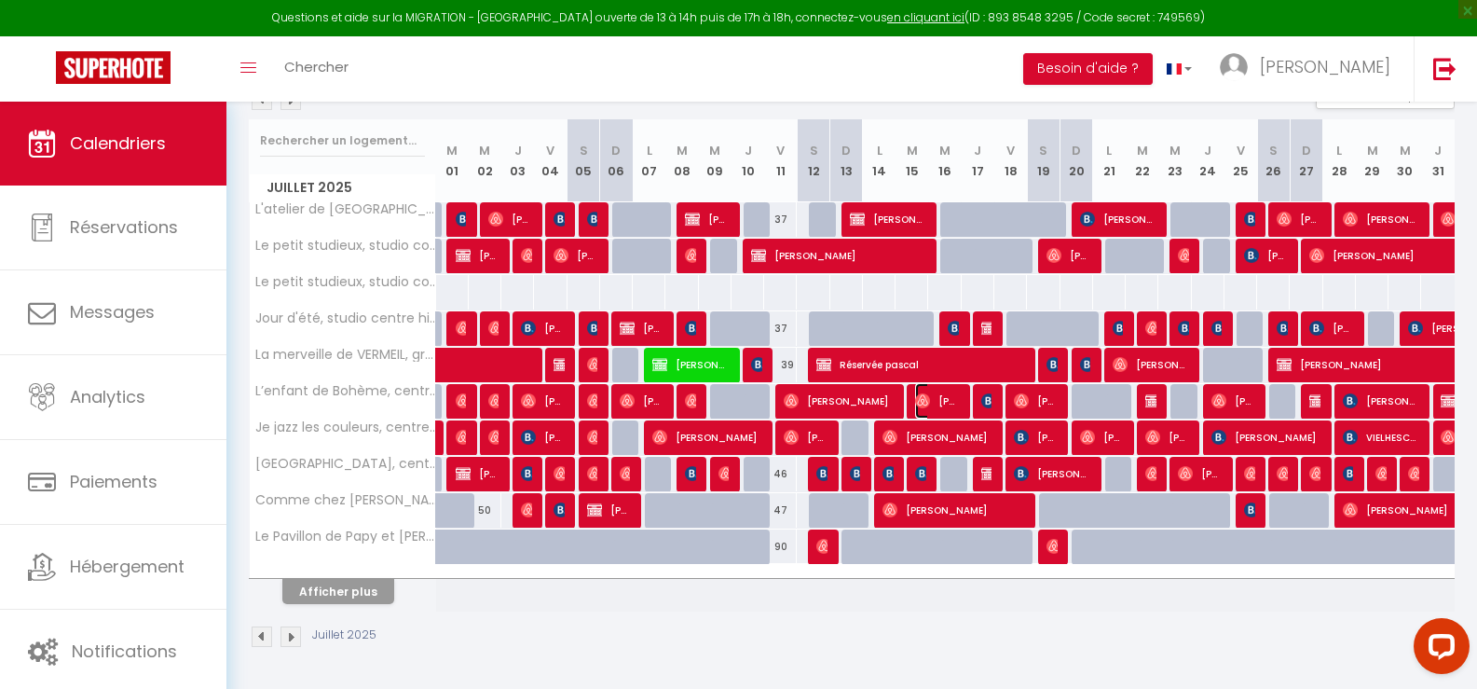
click at [939, 396] on span "[PERSON_NAME]" at bounding box center [937, 400] width 44 height 35
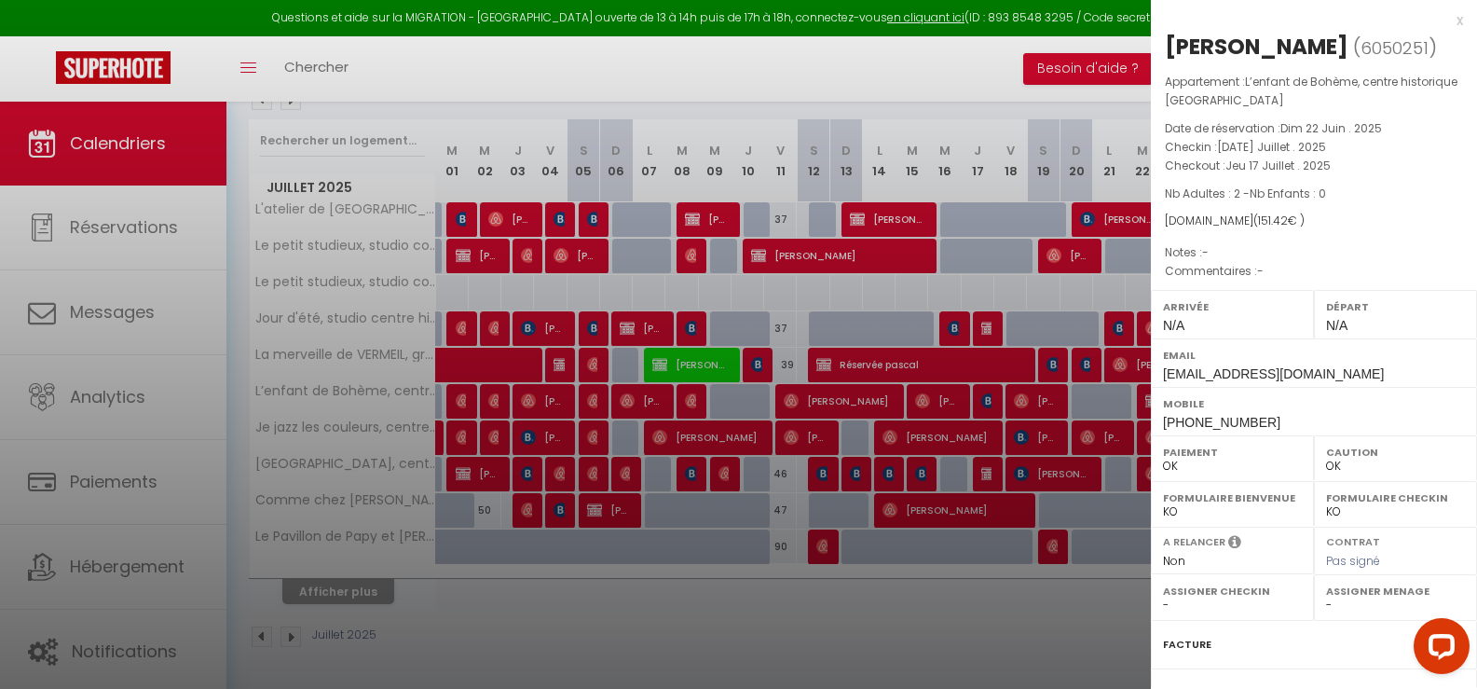
drag, startPoint x: 1311, startPoint y: 46, endPoint x: 1167, endPoint y: 35, distance: 143.9
click at [1167, 35] on h2 "[PERSON_NAME] ( 6050251 )" at bounding box center [1314, 48] width 298 height 32
copy div "[PERSON_NAME]"
click at [1448, 18] on div "x" at bounding box center [1307, 20] width 312 height 22
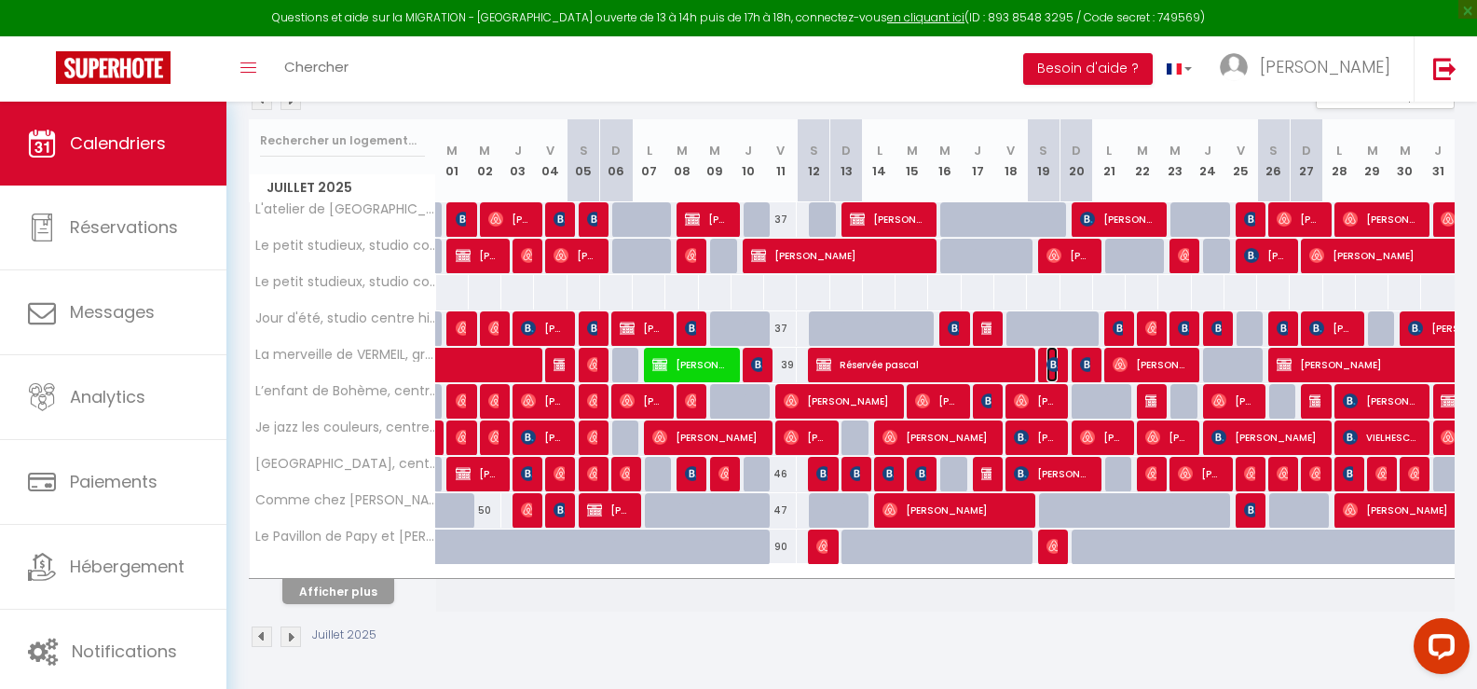
click at [1050, 366] on img at bounding box center [1054, 364] width 15 height 15
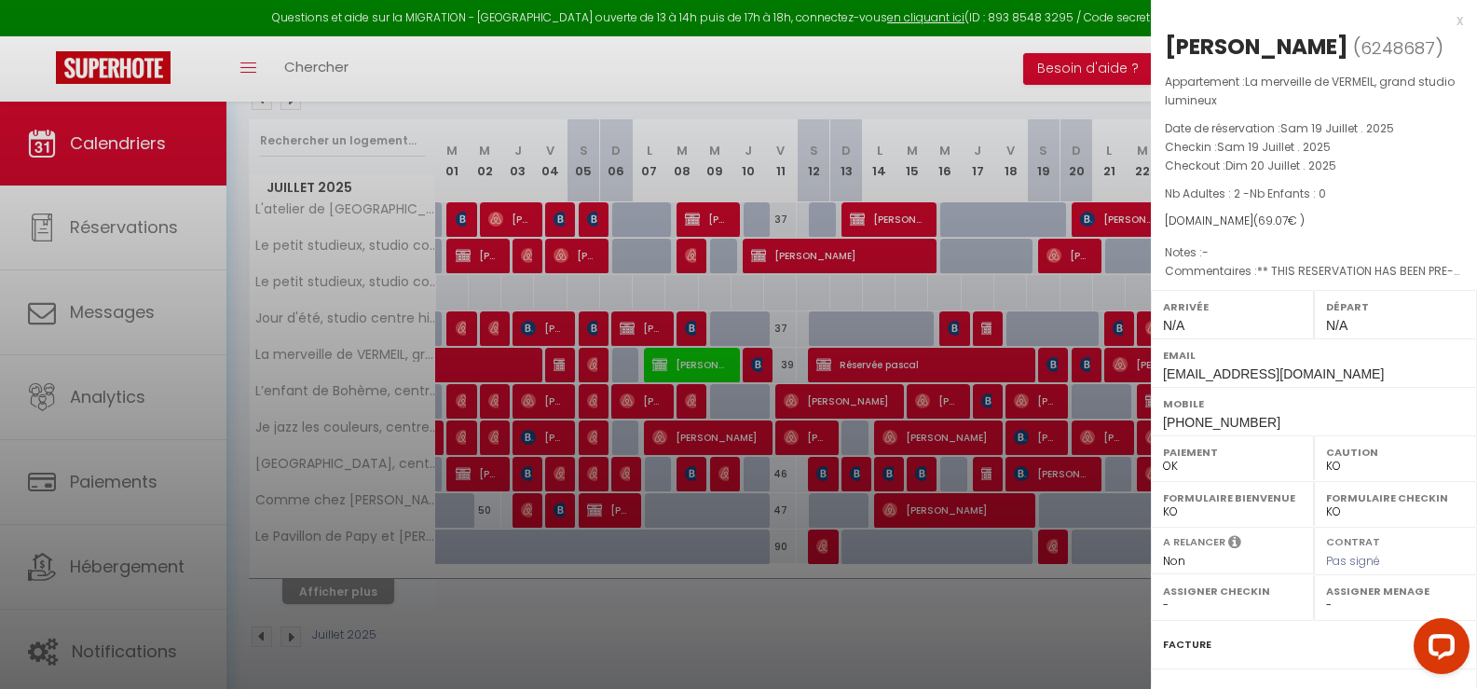
drag, startPoint x: 1384, startPoint y: 49, endPoint x: 1161, endPoint y: 44, distance: 223.8
click at [1161, 44] on div "[PERSON_NAME] ( 6248687 ) Appartement : La merveille de VERMEIL, grand studio l…" at bounding box center [1314, 446] width 326 height 828
copy div "[PERSON_NAME]"
click at [1445, 19] on div "x" at bounding box center [1307, 20] width 312 height 22
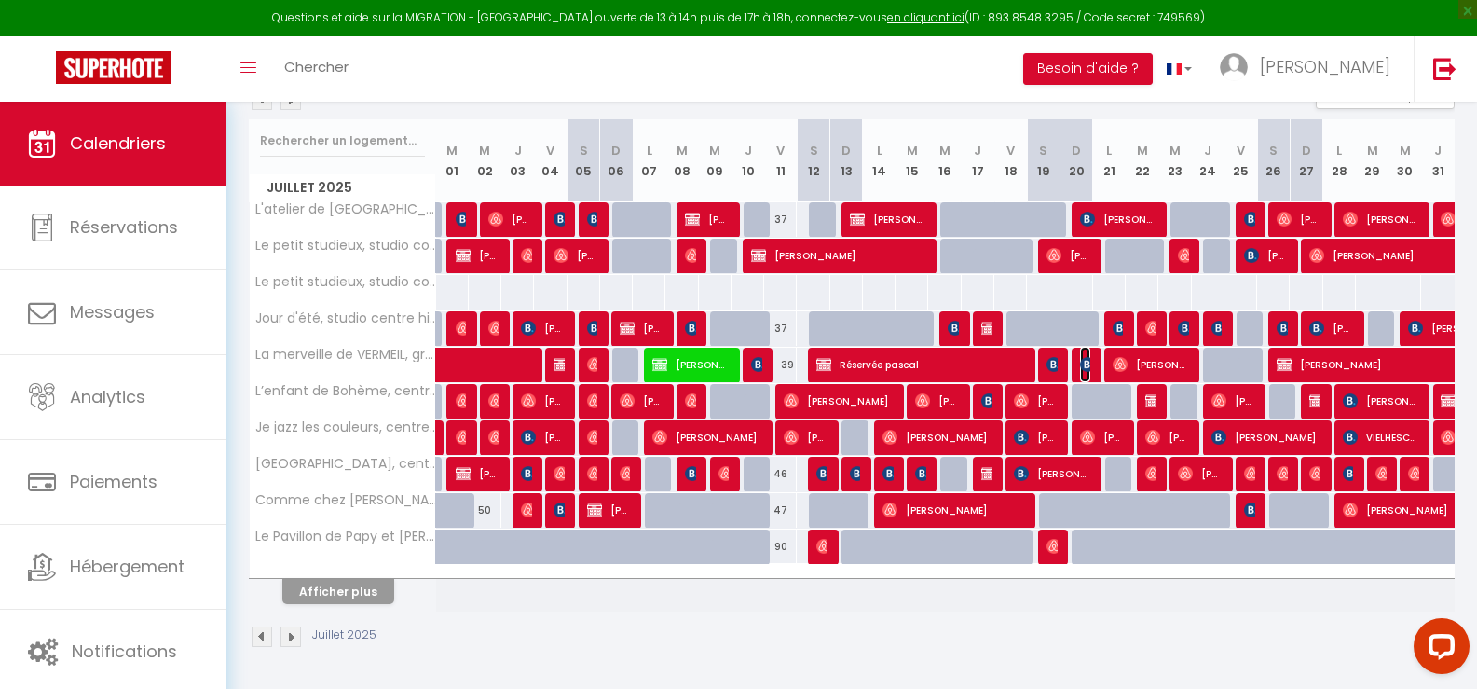
click at [1087, 362] on img at bounding box center [1087, 364] width 15 height 15
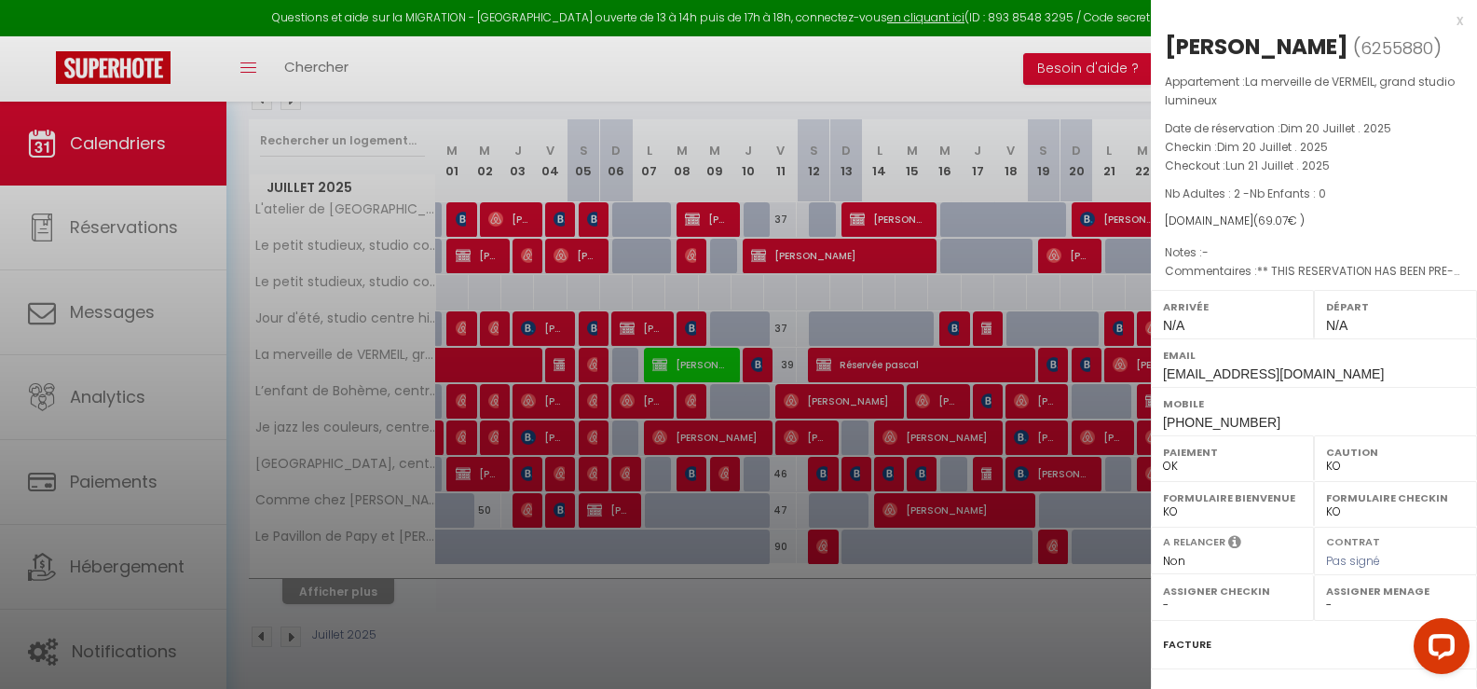
drag, startPoint x: 1298, startPoint y: 42, endPoint x: 1189, endPoint y: 44, distance: 108.1
click at [1161, 39] on div "[PERSON_NAME] ( 6255880 ) Appartement : La merveille de VERMEIL, grand studio l…" at bounding box center [1314, 446] width 326 height 828
copy div "[PERSON_NAME]"
click at [1444, 17] on div "x" at bounding box center [1307, 20] width 312 height 22
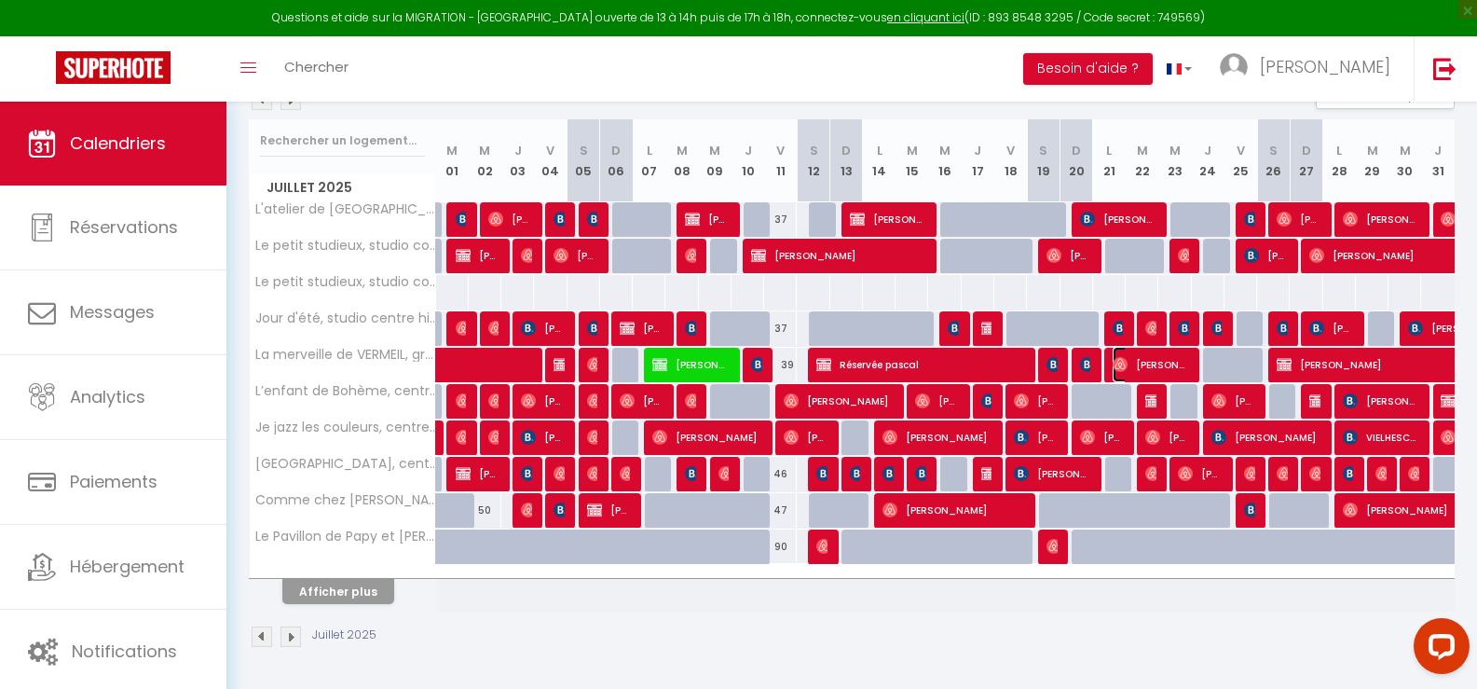
click at [1156, 366] on span "[PERSON_NAME]" at bounding box center [1151, 364] width 76 height 35
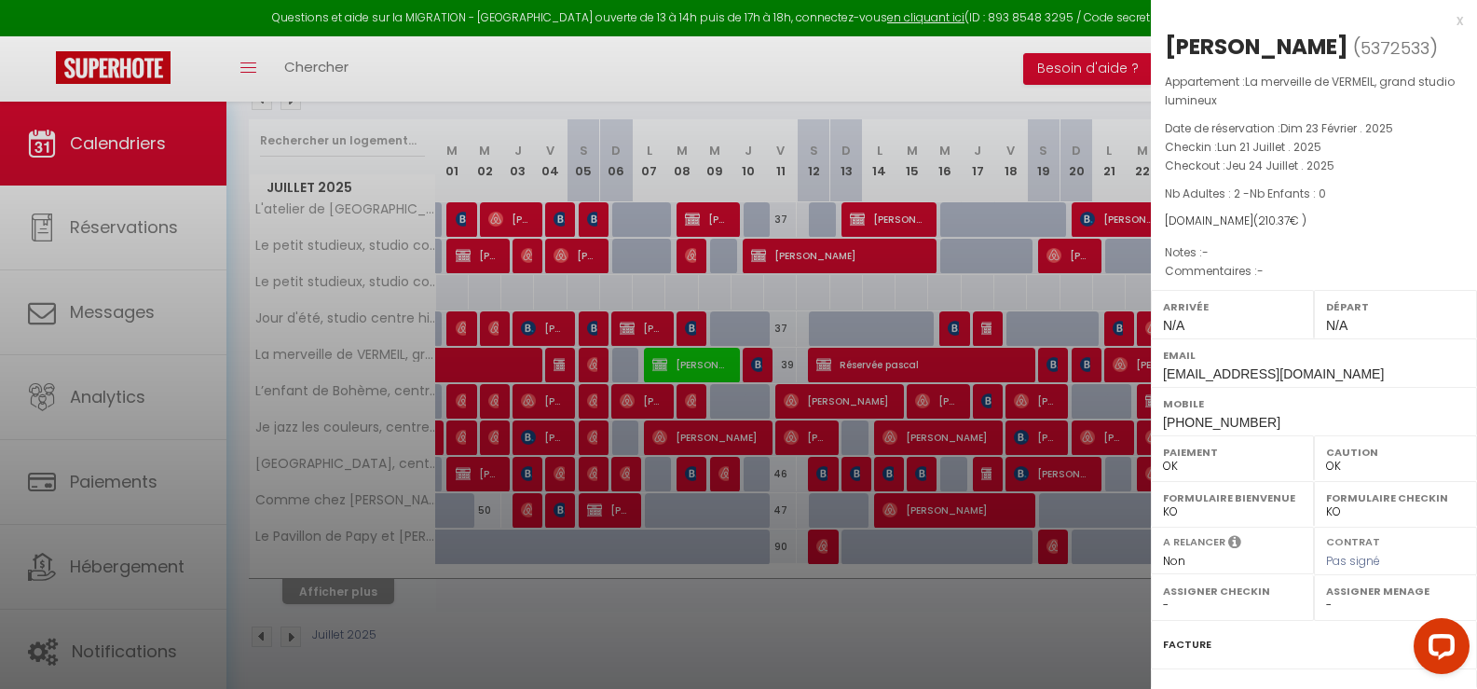
drag, startPoint x: 1408, startPoint y: 45, endPoint x: 1163, endPoint y: 36, distance: 244.4
click at [1163, 36] on div "[PERSON_NAME] ( 5372533 ) Appartement : La merveille de VERMEIL, grand studio l…" at bounding box center [1314, 446] width 326 height 828
copy div "[PERSON_NAME]"
click at [1444, 16] on div "x" at bounding box center [1307, 20] width 312 height 22
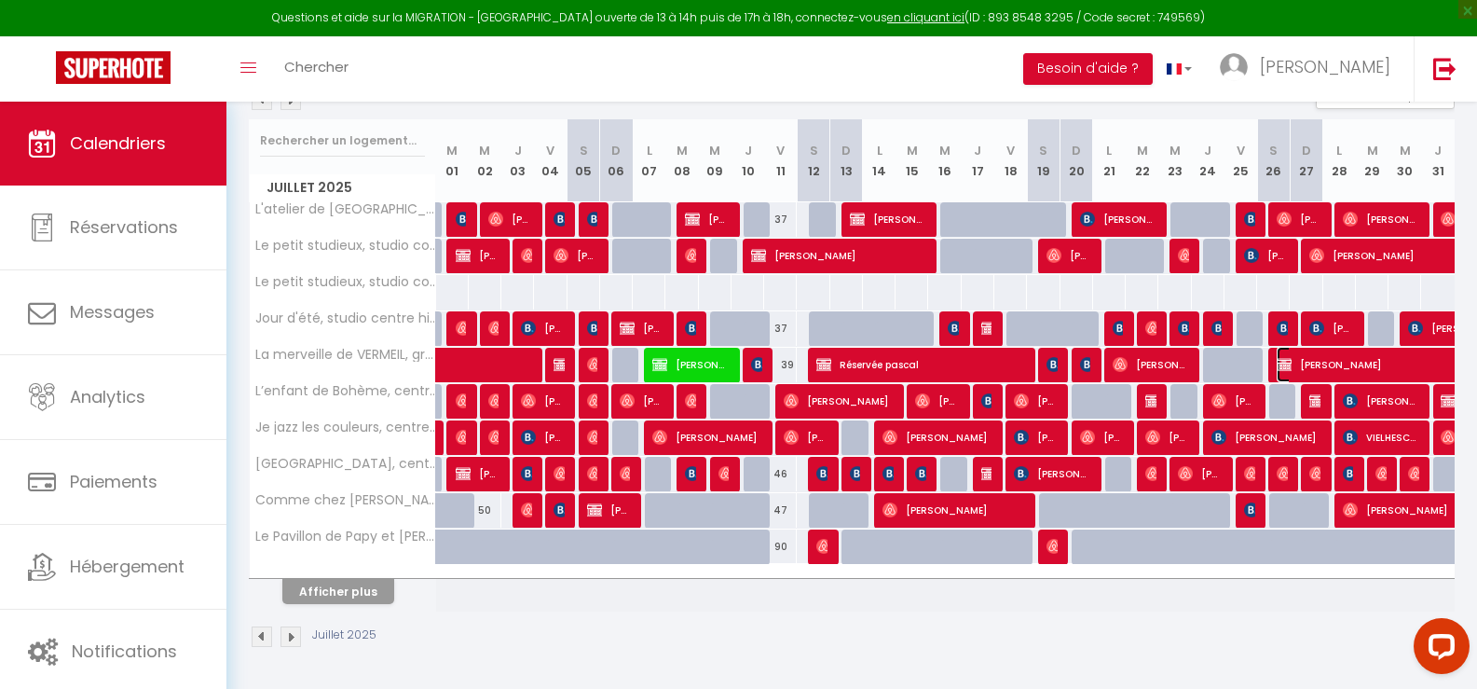
click at [1341, 364] on span "[PERSON_NAME]" at bounding box center [1427, 364] width 300 height 35
select select "KO"
select select "0"
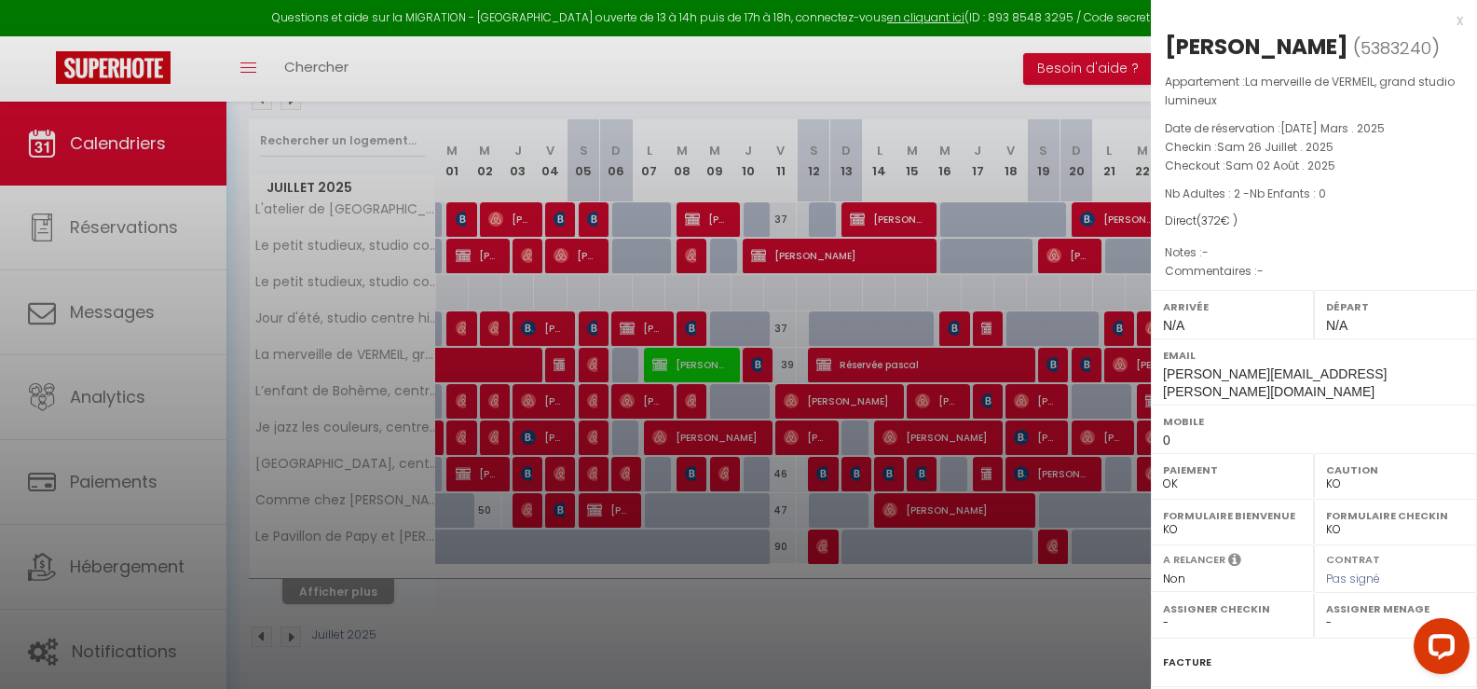
drag, startPoint x: 1306, startPoint y: 49, endPoint x: 1164, endPoint y: 40, distance: 142.0
click at [1164, 40] on div "[PERSON_NAME] ( 5383240 ) Appartement : La merveille de VERMEIL, grand studio l…" at bounding box center [1314, 454] width 326 height 845
copy div "[PERSON_NAME]"
drag, startPoint x: 1445, startPoint y: 18, endPoint x: 1444, endPoint y: 47, distance: 28.9
click at [1444, 19] on div "x" at bounding box center [1307, 20] width 312 height 22
